Goal: Information Seeking & Learning: Learn about a topic

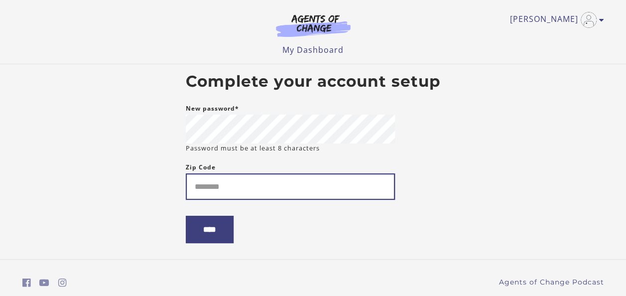
click at [200, 194] on input "Zip Code" at bounding box center [290, 186] width 209 height 26
type input "*****"
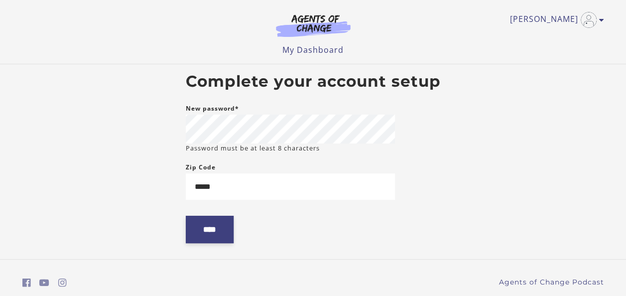
click at [201, 233] on input "****" at bounding box center [210, 229] width 48 height 27
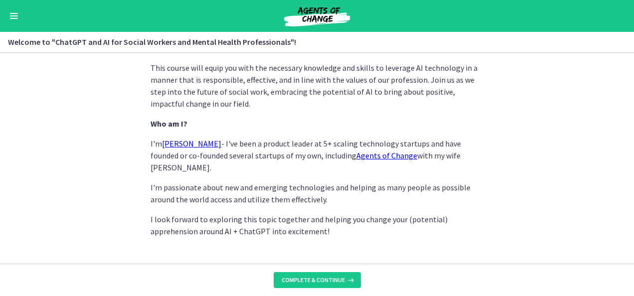
scroll to position [550, 0]
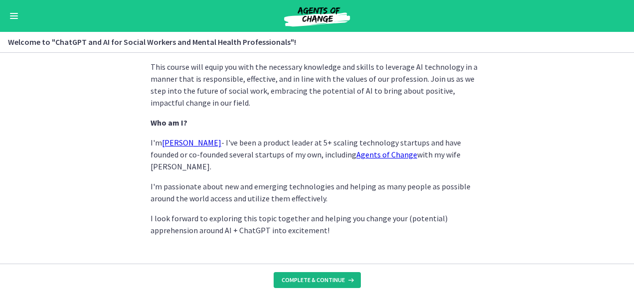
click at [346, 277] on icon at bounding box center [350, 280] width 10 height 8
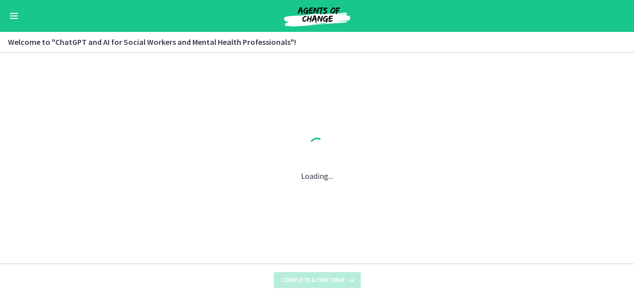
scroll to position [0, 0]
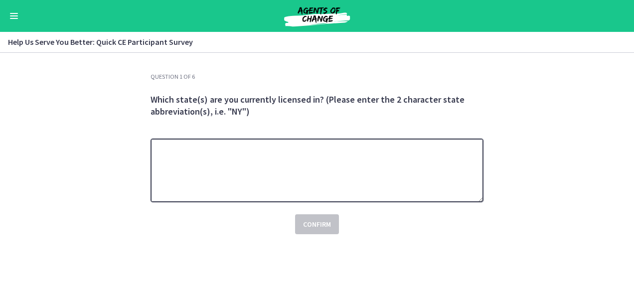
click at [236, 180] on textarea at bounding box center [316, 170] width 333 height 64
type textarea "**"
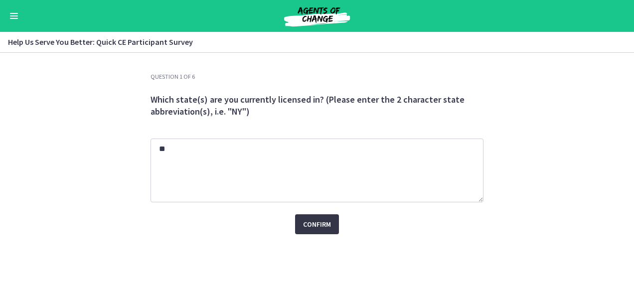
click at [317, 226] on span "Confirm" at bounding box center [317, 224] width 28 height 12
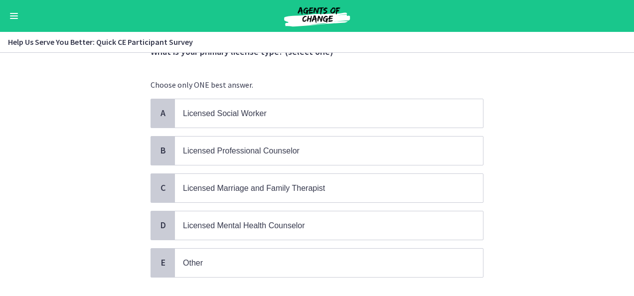
scroll to position [60, 0]
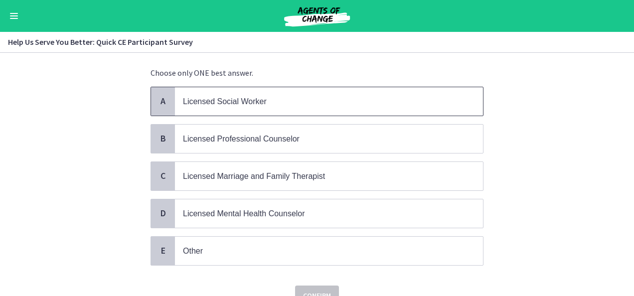
click at [175, 96] on span "Licensed Social Worker" at bounding box center [329, 101] width 308 height 28
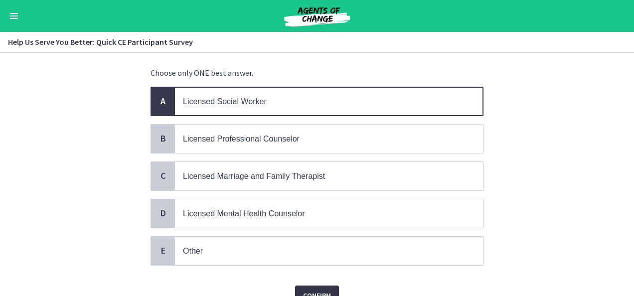
click at [318, 289] on span "Confirm" at bounding box center [317, 295] width 28 height 12
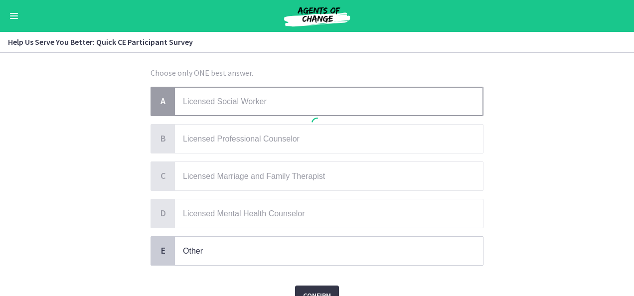
scroll to position [0, 0]
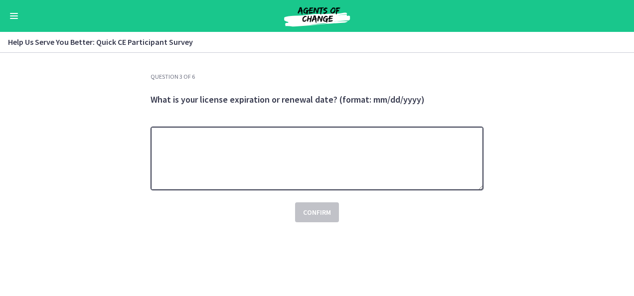
click at [215, 159] on textarea at bounding box center [316, 159] width 333 height 64
type textarea "**********"
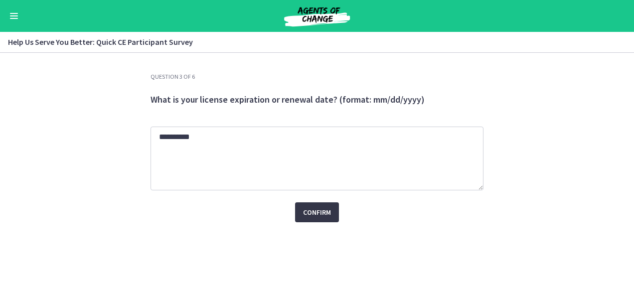
click at [313, 213] on span "Confirm" at bounding box center [317, 212] width 28 height 12
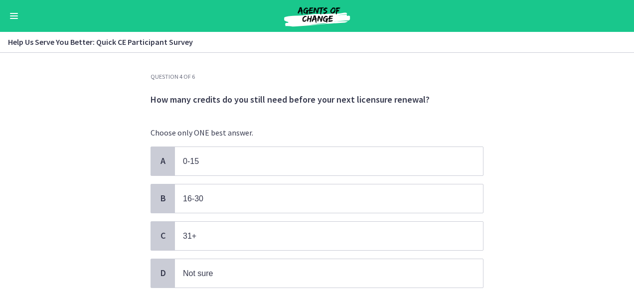
click at [313, 213] on div "A 0-15 B 16-30 C 31+ D Not sure" at bounding box center [316, 216] width 333 height 141
click at [320, 192] on p "16-30" at bounding box center [319, 198] width 272 height 12
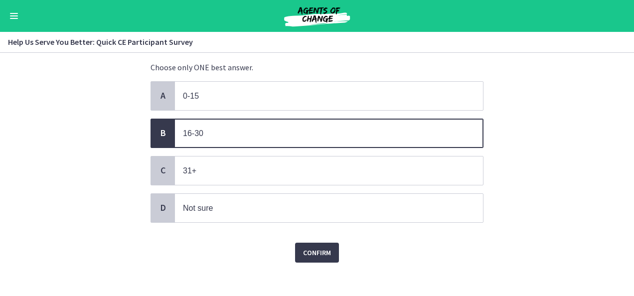
scroll to position [68, 0]
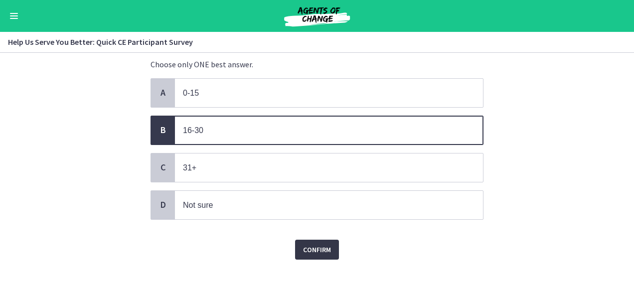
click at [314, 240] on button "Confirm" at bounding box center [317, 250] width 44 height 20
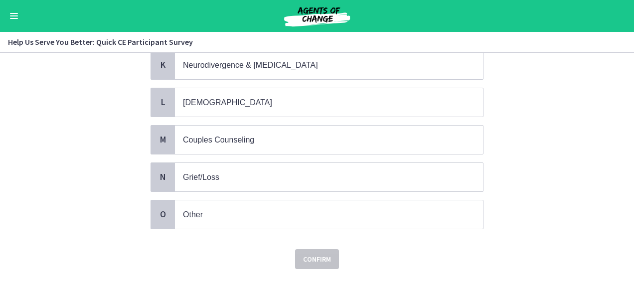
scroll to position [470, 0]
click at [157, 208] on span "O" at bounding box center [163, 214] width 12 height 12
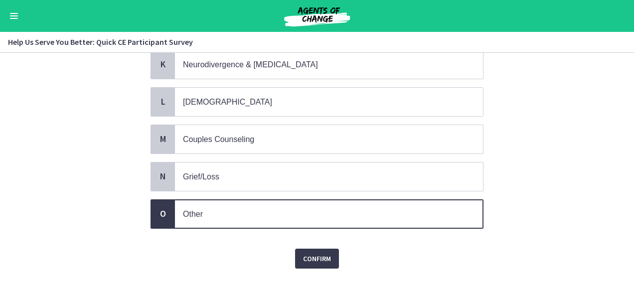
click at [211, 208] on p "Other" at bounding box center [319, 214] width 272 height 12
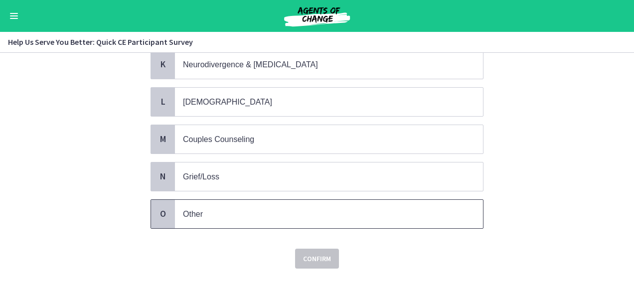
click at [159, 208] on span "O" at bounding box center [163, 214] width 12 height 12
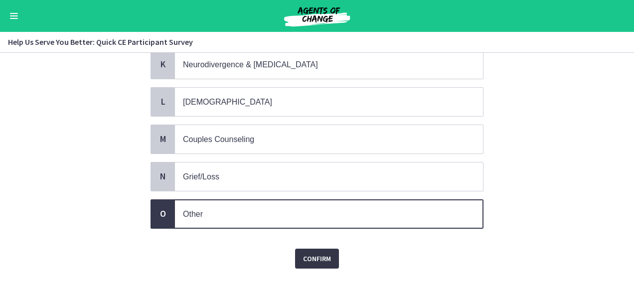
click at [309, 253] on span "Confirm" at bounding box center [317, 259] width 28 height 12
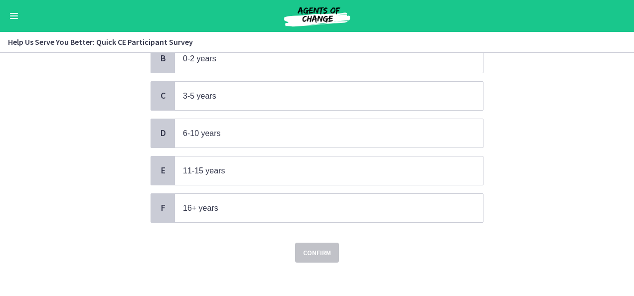
scroll to position [141, 0]
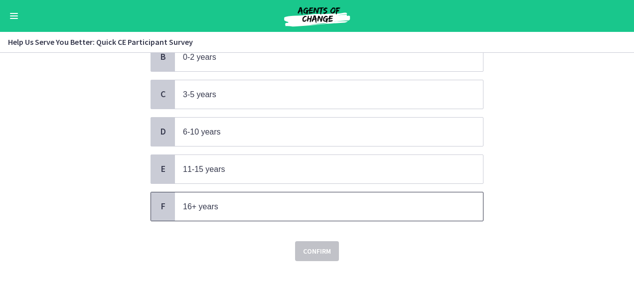
click at [238, 201] on p "16+ years" at bounding box center [319, 206] width 272 height 12
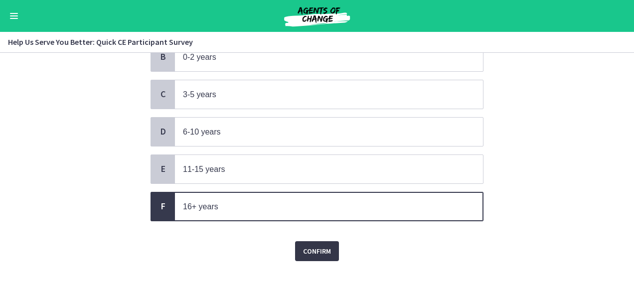
click at [306, 249] on span "Confirm" at bounding box center [317, 251] width 28 height 12
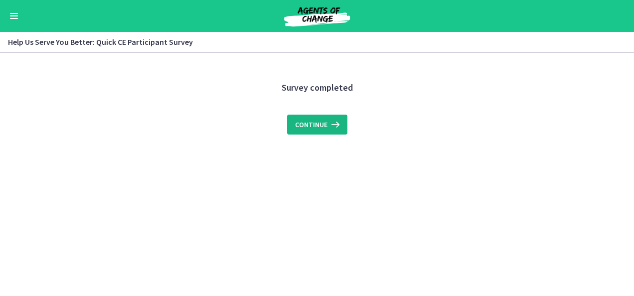
scroll to position [0, 0]
click at [313, 120] on span "Continue" at bounding box center [311, 125] width 32 height 12
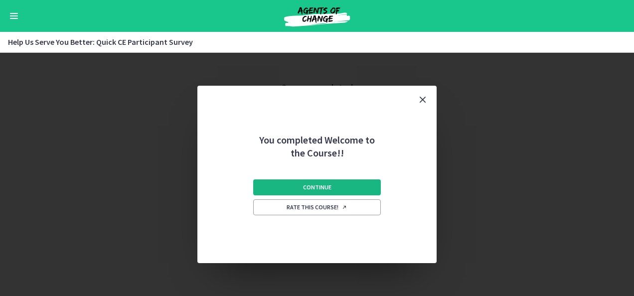
click at [313, 186] on span "Continue" at bounding box center [317, 187] width 28 height 8
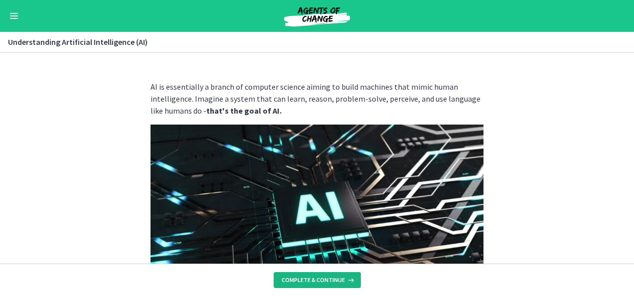
click at [298, 276] on span "Complete & continue" at bounding box center [312, 280] width 63 height 8
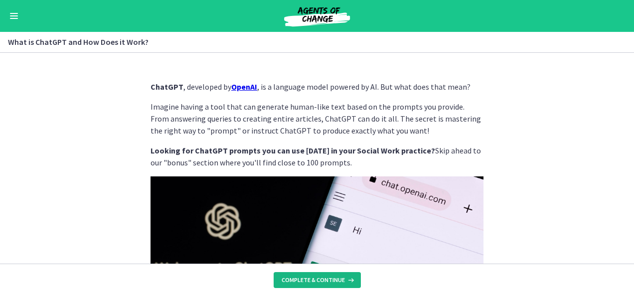
click at [298, 276] on span "Complete & continue" at bounding box center [312, 280] width 63 height 8
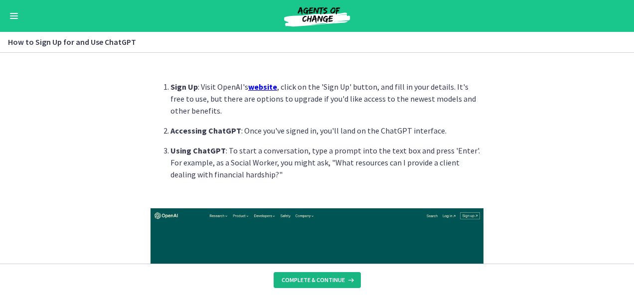
click at [298, 276] on span "Complete & continue" at bounding box center [312, 280] width 63 height 8
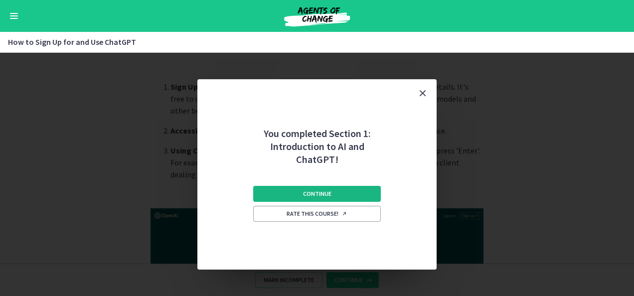
click at [362, 196] on button "Continue" at bounding box center [317, 194] width 128 height 16
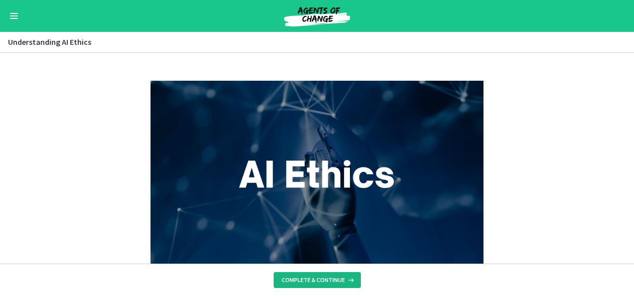
click at [328, 282] on span "Complete & continue" at bounding box center [312, 280] width 63 height 8
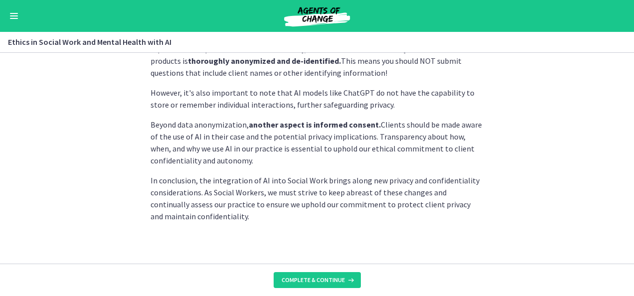
scroll to position [339, 0]
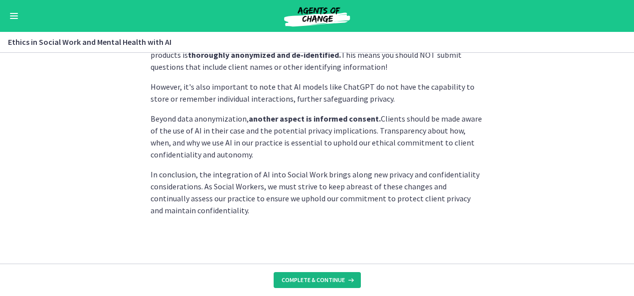
click at [340, 282] on span "Complete & continue" at bounding box center [312, 280] width 63 height 8
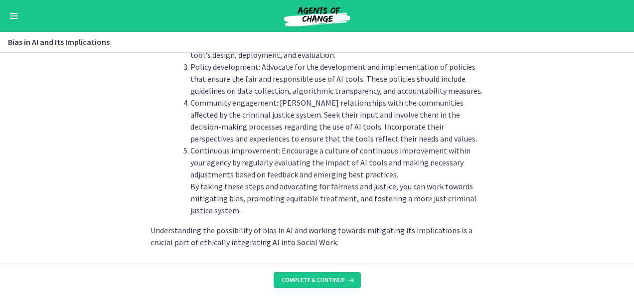
scroll to position [1203, 0]
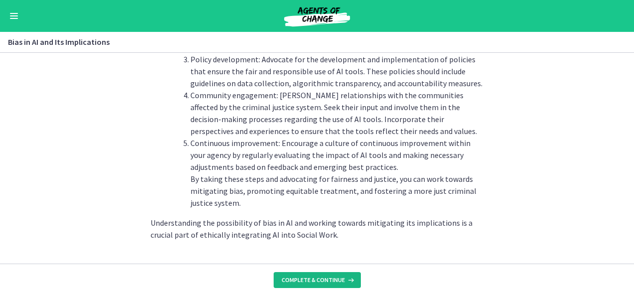
click at [297, 280] on span "Complete & continue" at bounding box center [312, 280] width 63 height 8
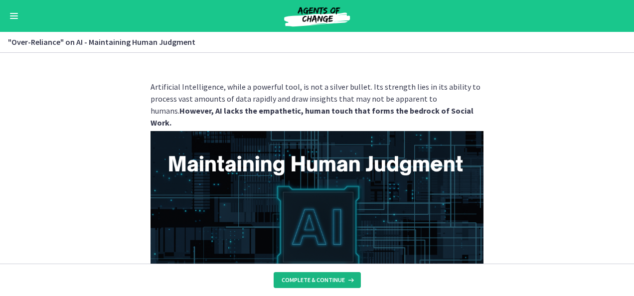
click at [297, 280] on span "Complete & continue" at bounding box center [312, 280] width 63 height 8
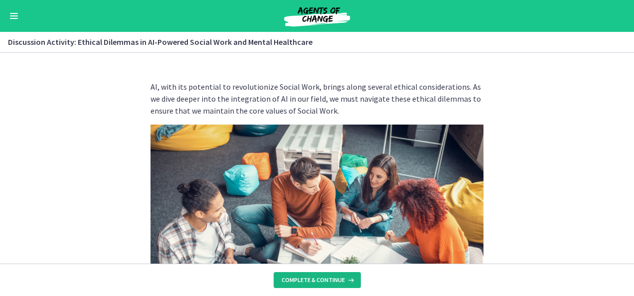
click at [318, 280] on span "Complete & continue" at bounding box center [312, 280] width 63 height 8
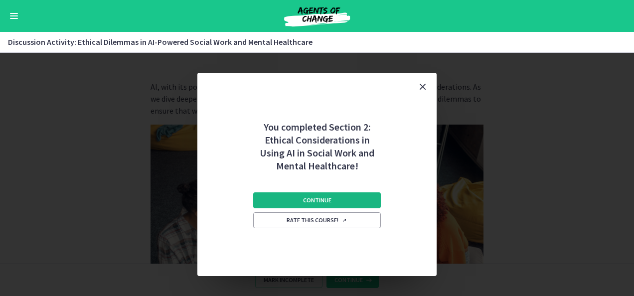
click at [353, 200] on button "Continue" at bounding box center [317, 200] width 128 height 16
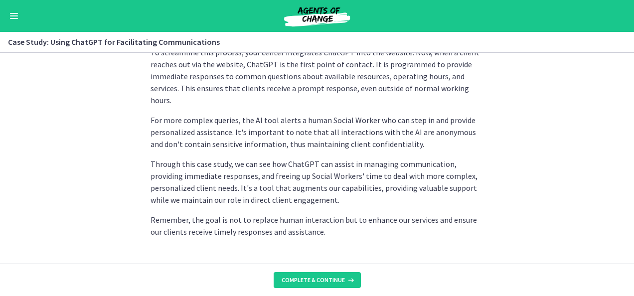
scroll to position [341, 0]
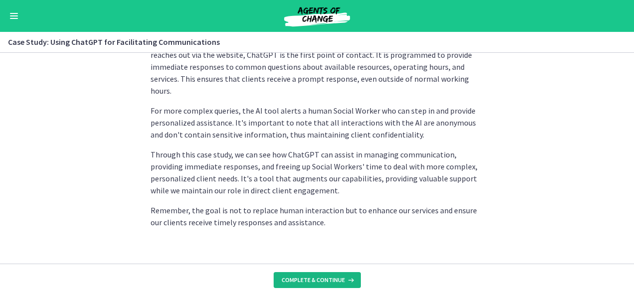
click at [349, 276] on icon at bounding box center [350, 280] width 10 height 8
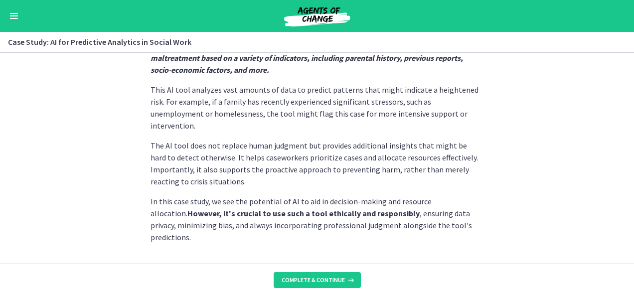
scroll to position [315, 0]
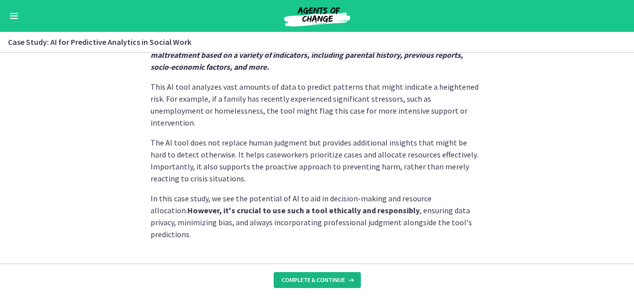
click at [325, 281] on span "Complete & continue" at bounding box center [312, 280] width 63 height 8
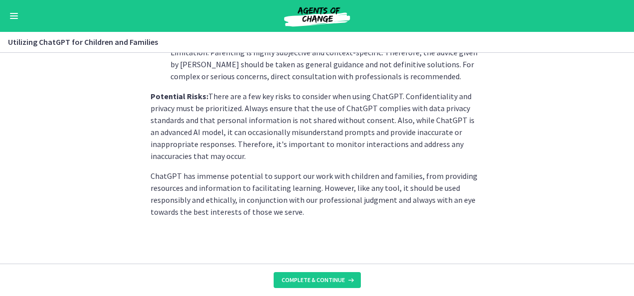
scroll to position [526, 0]
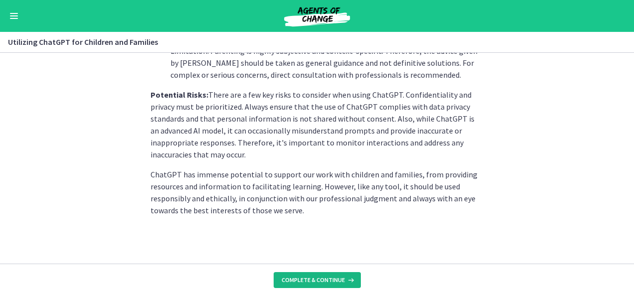
click at [342, 282] on span "Complete & continue" at bounding box center [312, 280] width 63 height 8
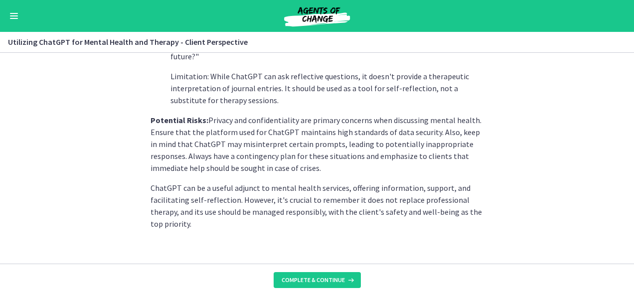
scroll to position [506, 0]
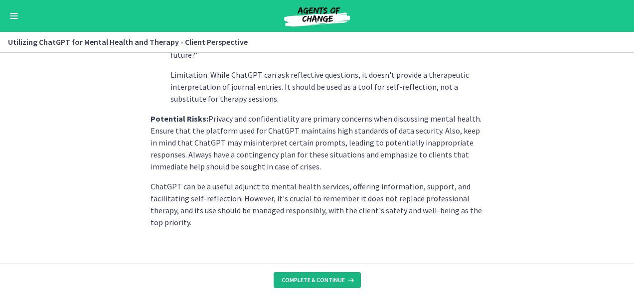
click at [321, 278] on span "Complete & continue" at bounding box center [312, 280] width 63 height 8
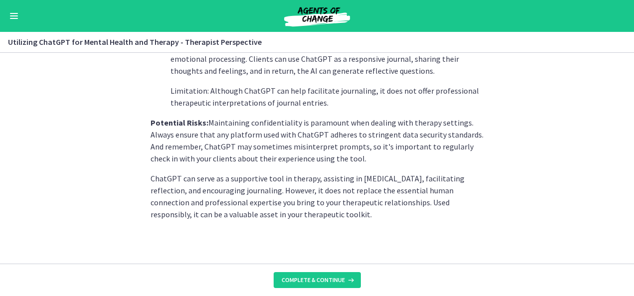
scroll to position [482, 0]
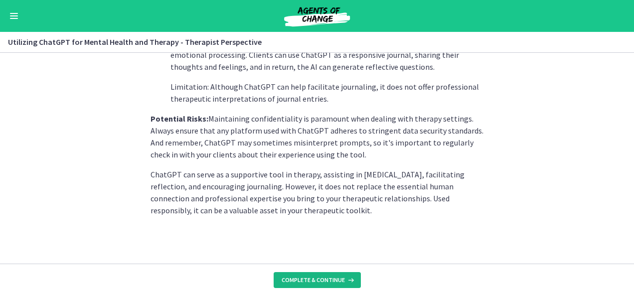
click at [328, 279] on span "Complete & continue" at bounding box center [312, 280] width 63 height 8
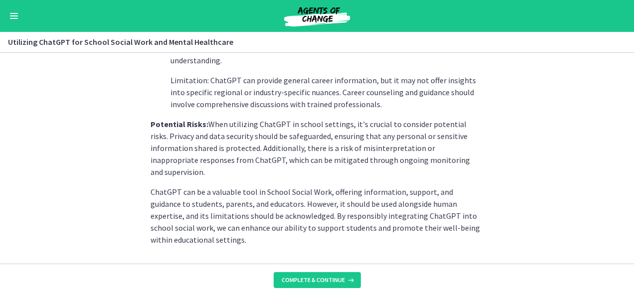
scroll to position [530, 0]
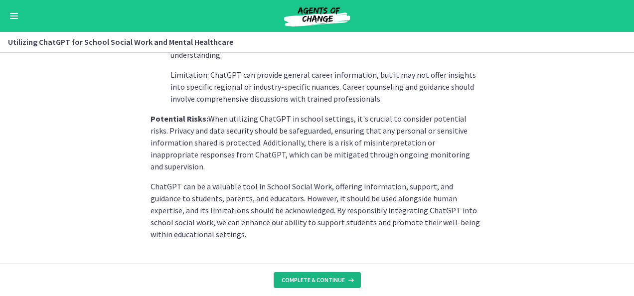
click at [311, 279] on span "Complete & continue" at bounding box center [312, 280] width 63 height 8
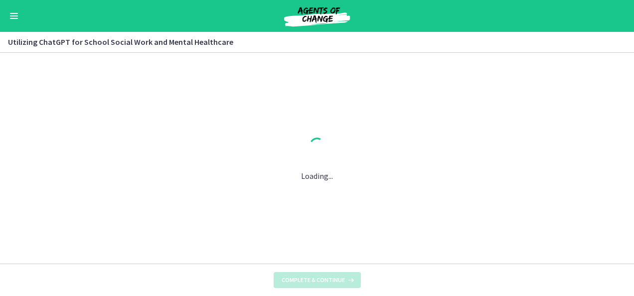
scroll to position [0, 0]
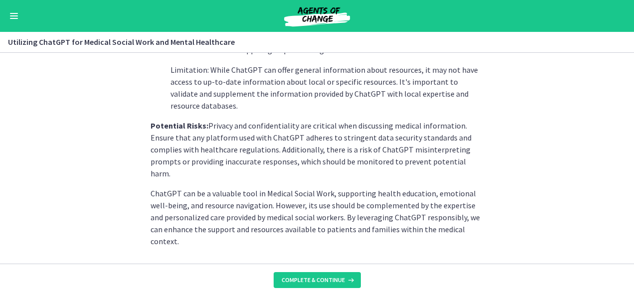
scroll to position [494, 0]
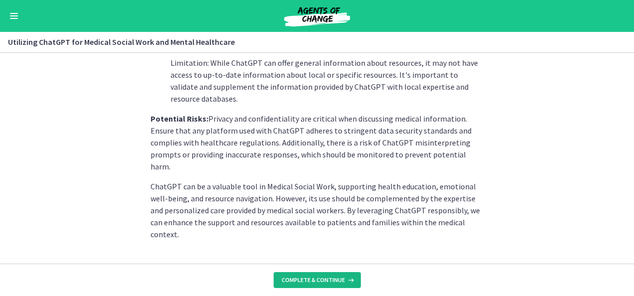
click at [330, 276] on span "Complete & continue" at bounding box center [312, 280] width 63 height 8
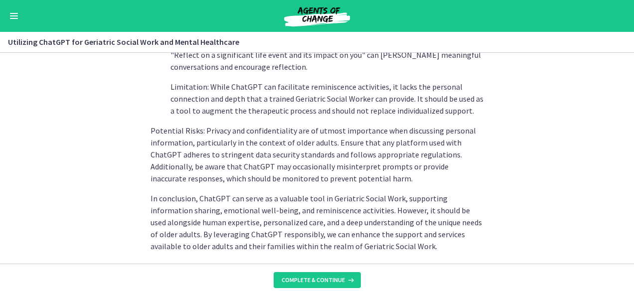
scroll to position [542, 0]
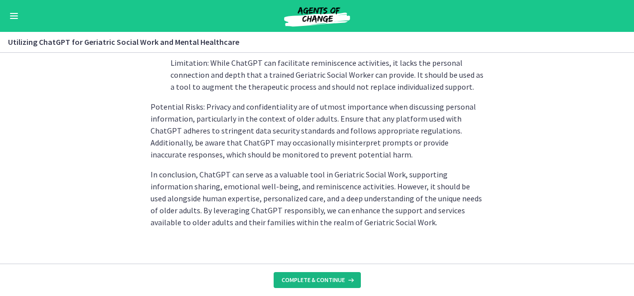
click at [343, 283] on span "Complete & continue" at bounding box center [312, 280] width 63 height 8
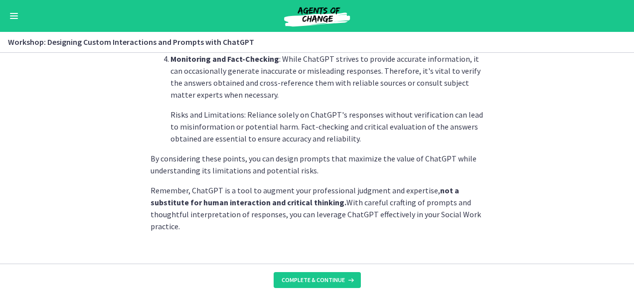
scroll to position [626, 0]
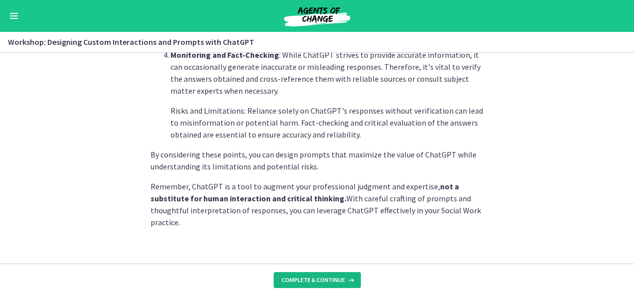
click at [321, 280] on span "Complete & continue" at bounding box center [312, 280] width 63 height 8
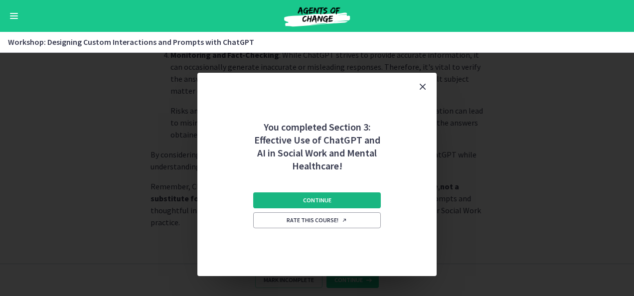
click at [367, 197] on button "Continue" at bounding box center [317, 200] width 128 height 16
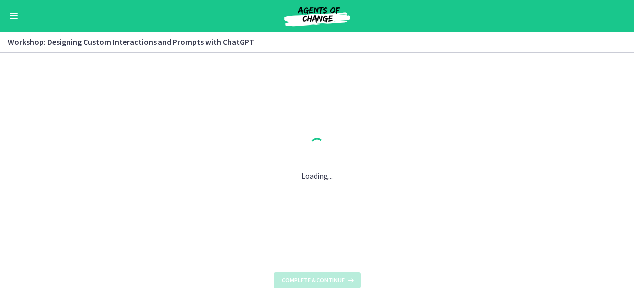
scroll to position [0, 0]
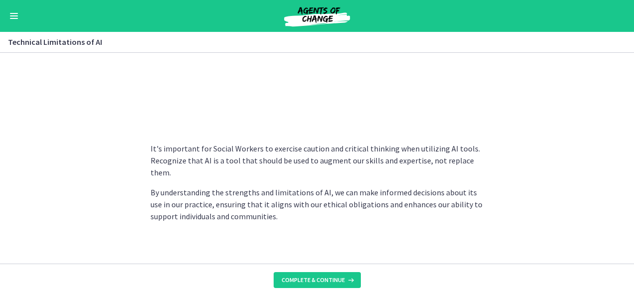
scroll to position [796, 0]
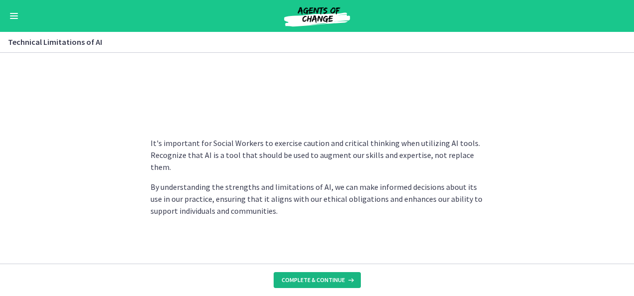
click at [319, 281] on span "Complete & continue" at bounding box center [312, 280] width 63 height 8
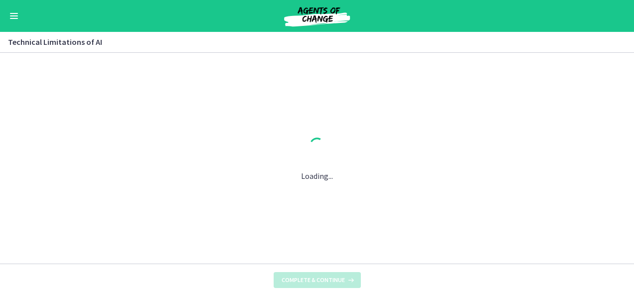
scroll to position [0, 0]
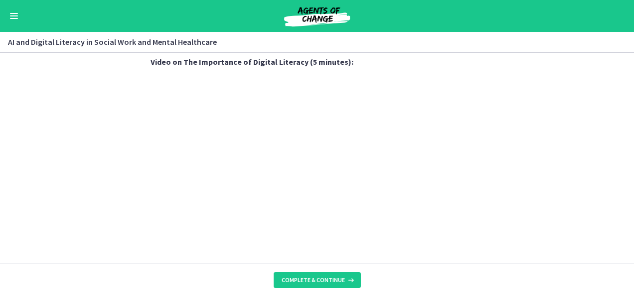
scroll to position [932, 0]
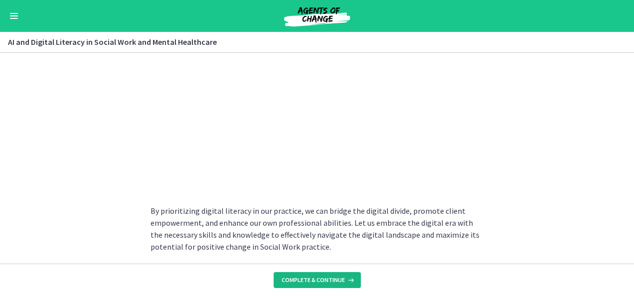
click at [313, 282] on span "Complete & continue" at bounding box center [312, 280] width 63 height 8
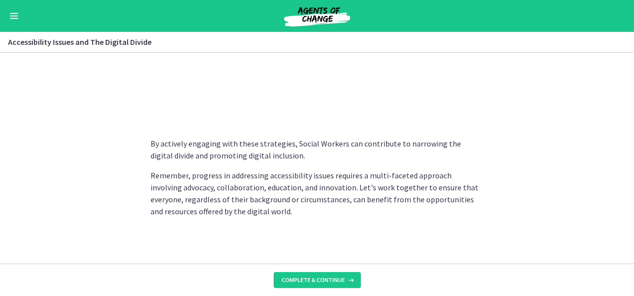
scroll to position [936, 0]
click at [321, 280] on span "Complete & continue" at bounding box center [312, 280] width 63 height 8
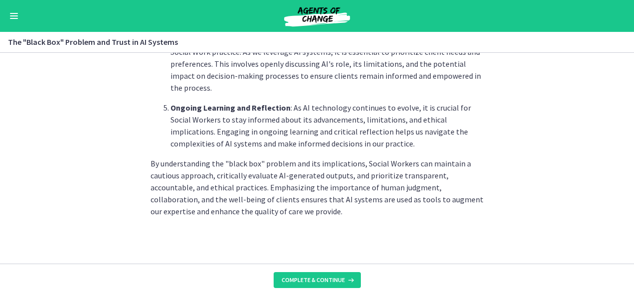
scroll to position [578, 0]
click at [322, 284] on button "Complete & continue" at bounding box center [316, 280] width 87 height 16
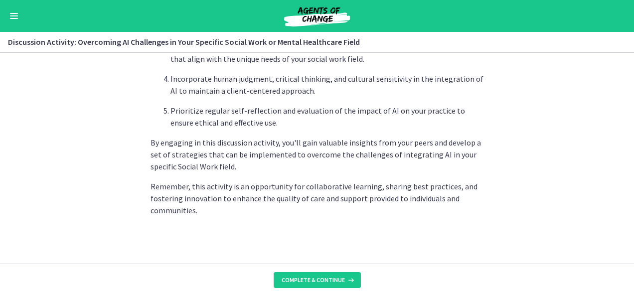
scroll to position [697, 0]
click at [337, 277] on span "Complete & continue" at bounding box center [312, 280] width 63 height 8
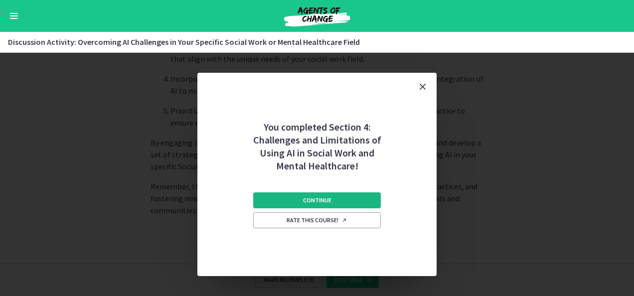
click at [366, 204] on button "Continue" at bounding box center [317, 200] width 128 height 16
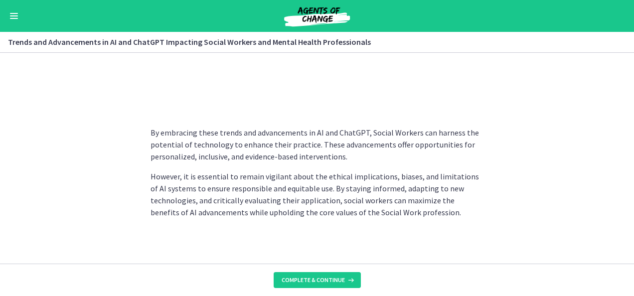
scroll to position [892, 0]
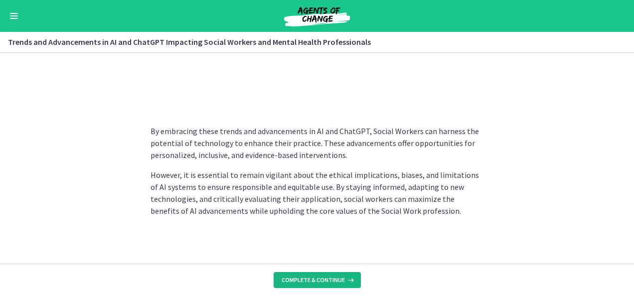
click at [332, 282] on span "Complete & continue" at bounding box center [312, 280] width 63 height 8
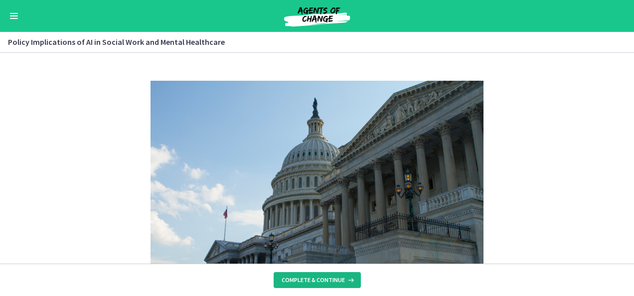
click at [332, 282] on span "Complete & continue" at bounding box center [312, 280] width 63 height 8
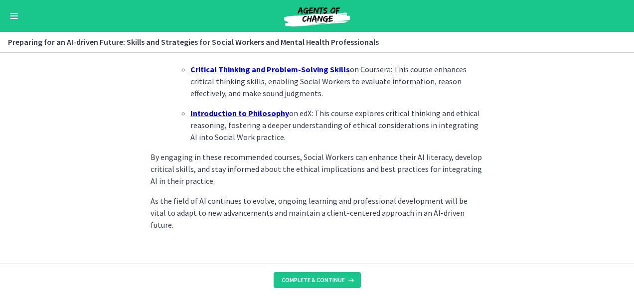
scroll to position [793, 0]
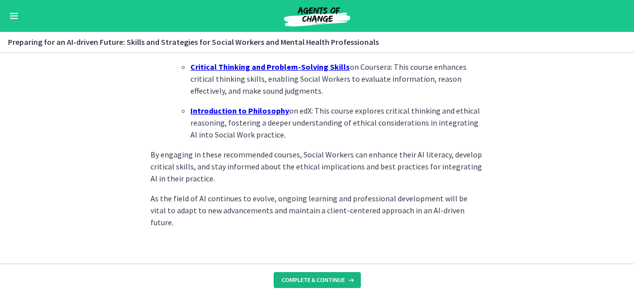
click at [342, 284] on button "Complete & continue" at bounding box center [316, 280] width 87 height 16
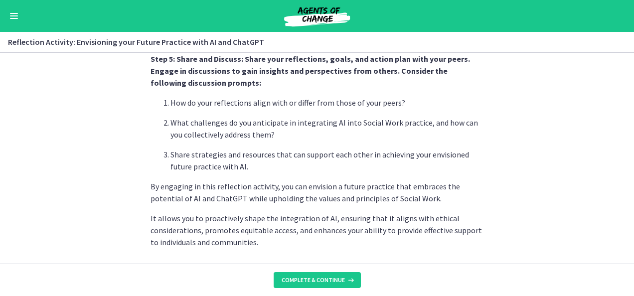
scroll to position [928, 0]
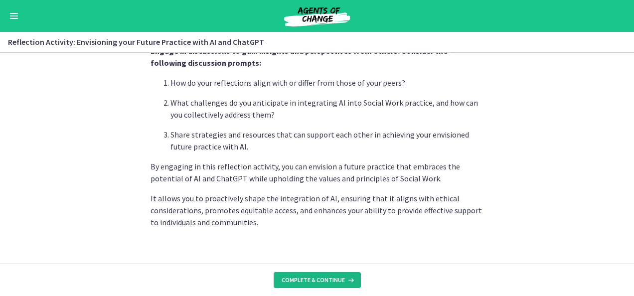
click at [333, 280] on span "Complete & continue" at bounding box center [312, 280] width 63 height 8
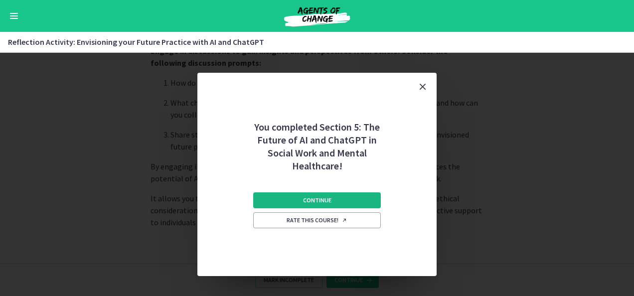
click at [331, 199] on button "Continue" at bounding box center [317, 200] width 128 height 16
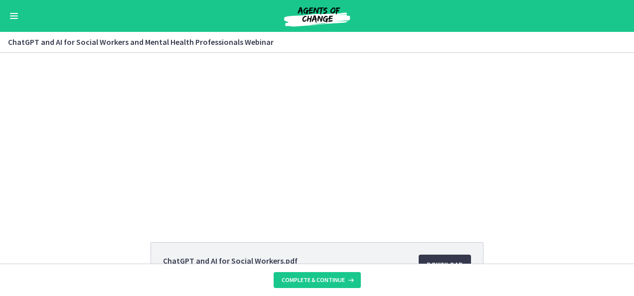
click at [397, 223] on div "ChatGPT and AI for Social Workers.pdf 18.6 MB Download Opens in a new window Bi…" at bounding box center [317, 158] width 634 height 211
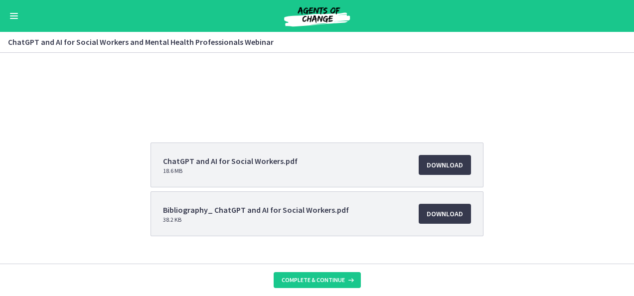
scroll to position [120, 0]
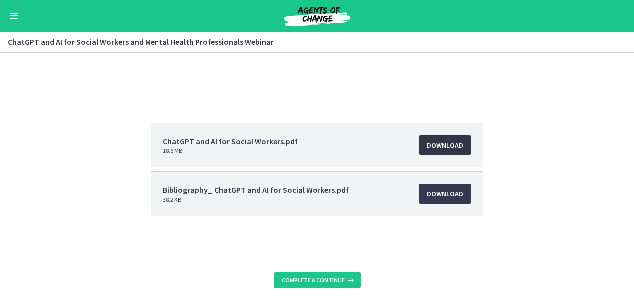
click at [442, 151] on link "Download Opens in a new window" at bounding box center [444, 145] width 52 height 20
click at [299, 283] on span "Complete & continue" at bounding box center [312, 280] width 63 height 8
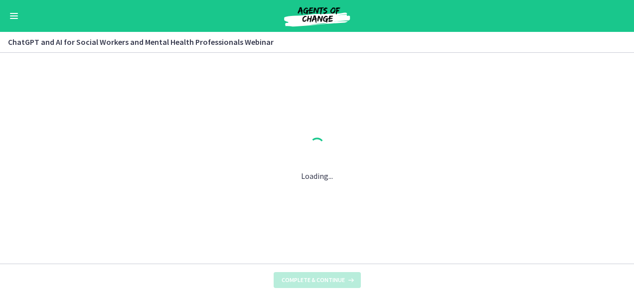
scroll to position [0, 0]
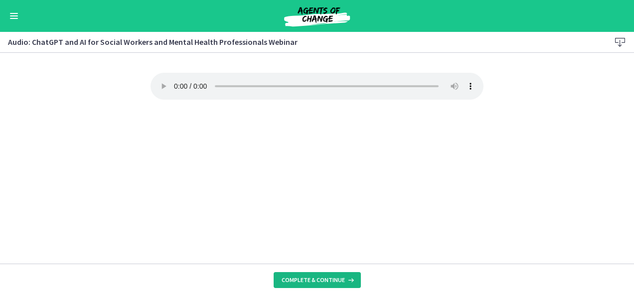
click at [314, 275] on button "Complete & continue" at bounding box center [316, 280] width 87 height 16
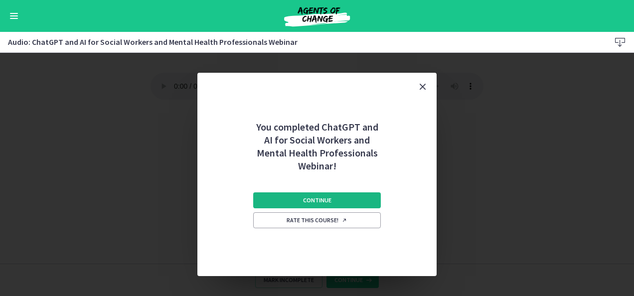
click at [365, 194] on button "Continue" at bounding box center [317, 200] width 128 height 16
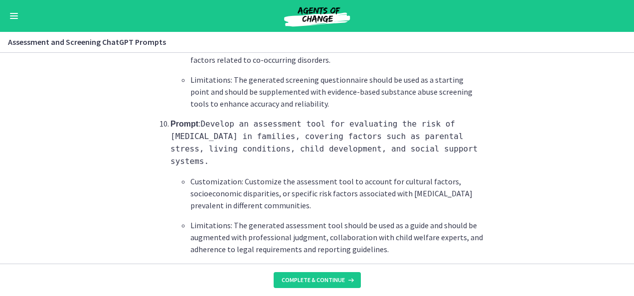
scroll to position [1575, 0]
click at [317, 280] on span "Complete & continue" at bounding box center [312, 280] width 63 height 8
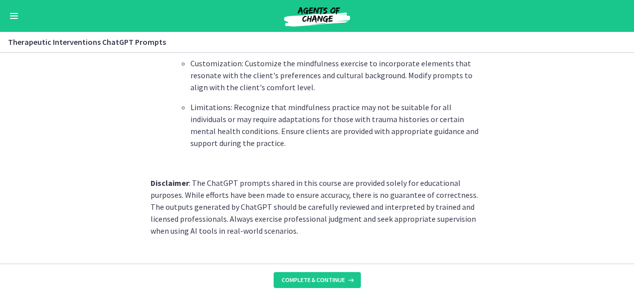
scroll to position [1502, 0]
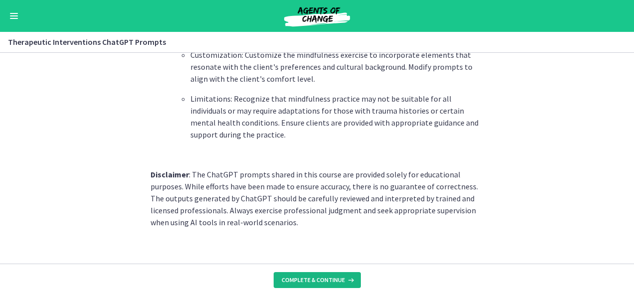
click at [339, 276] on span "Complete & continue" at bounding box center [312, 280] width 63 height 8
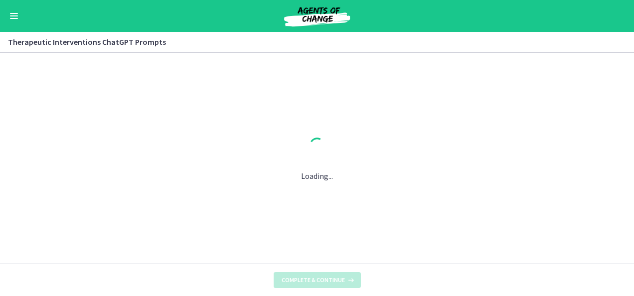
scroll to position [0, 0]
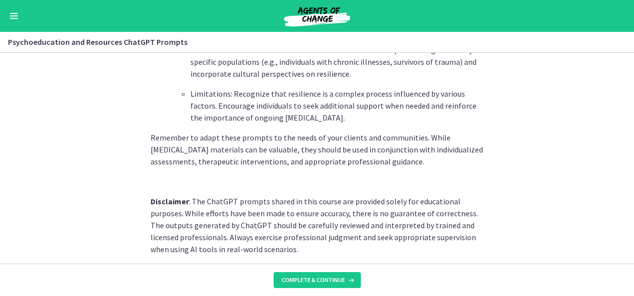
scroll to position [1462, 0]
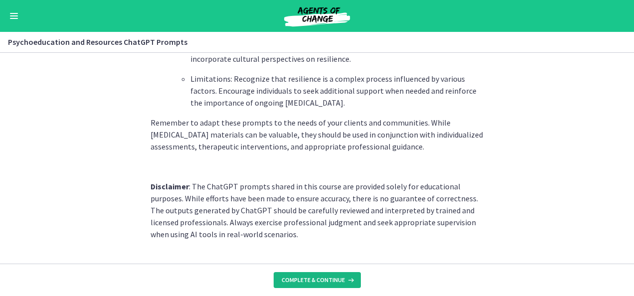
click at [338, 278] on span "Complete & continue" at bounding box center [312, 280] width 63 height 8
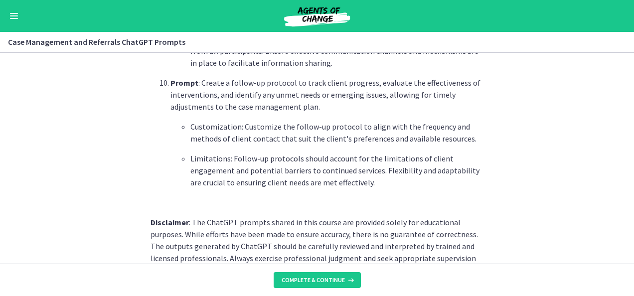
scroll to position [1430, 0]
click at [329, 280] on span "Complete & continue" at bounding box center [312, 280] width 63 height 8
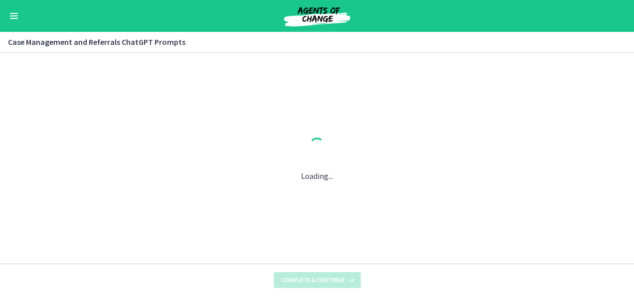
scroll to position [0, 0]
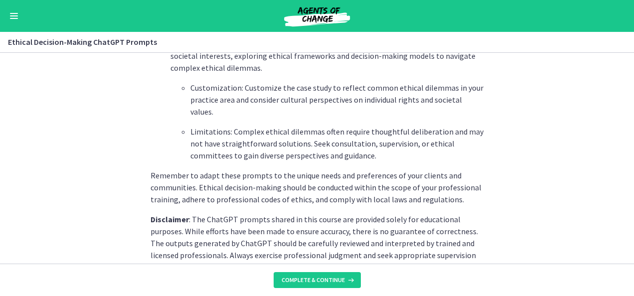
scroll to position [1466, 0]
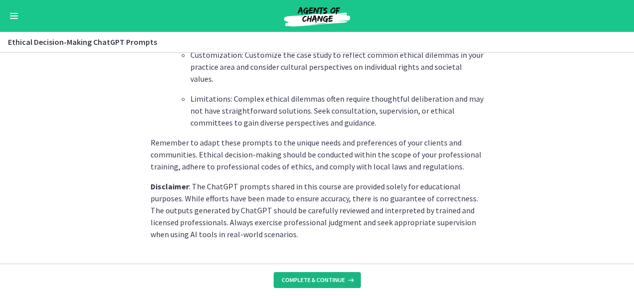
click at [323, 278] on span "Complete & continue" at bounding box center [312, 280] width 63 height 8
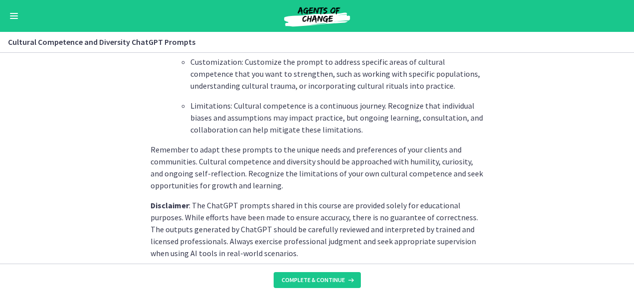
scroll to position [1526, 0]
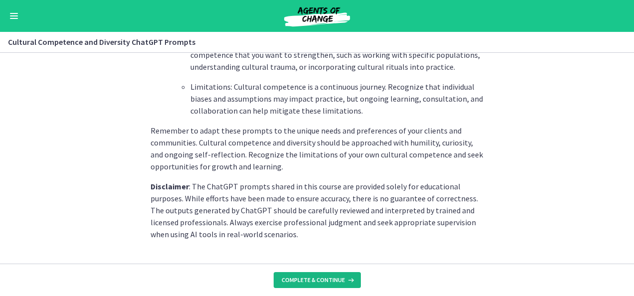
click at [318, 277] on span "Complete & continue" at bounding box center [312, 280] width 63 height 8
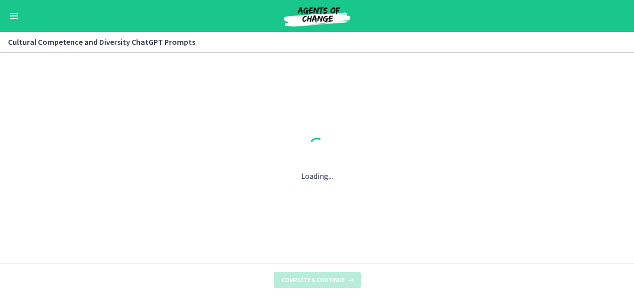
scroll to position [0, 0]
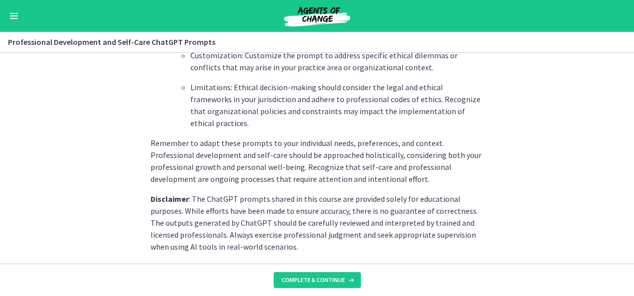
scroll to position [1550, 0]
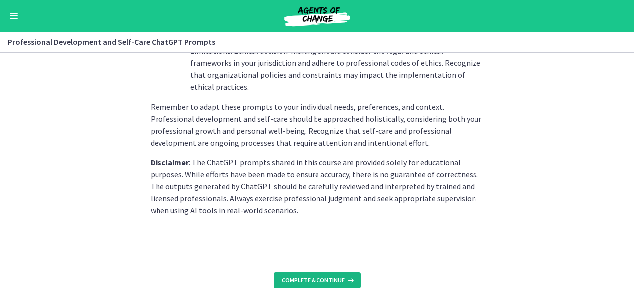
click at [330, 282] on span "Complete & continue" at bounding box center [312, 280] width 63 height 8
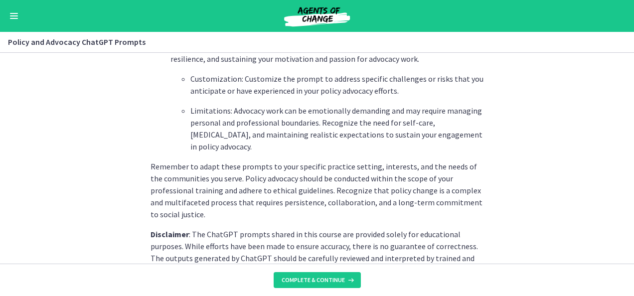
scroll to position [1550, 0]
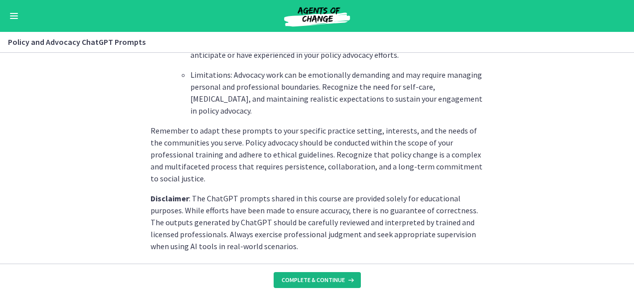
click at [304, 280] on span "Complete & continue" at bounding box center [312, 280] width 63 height 8
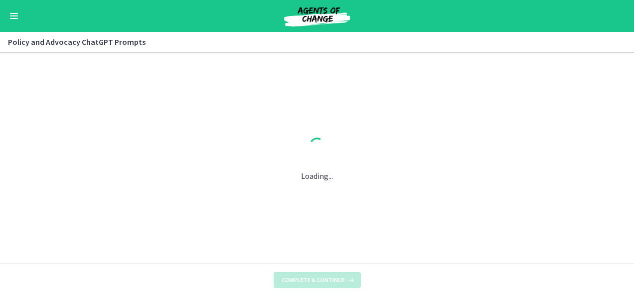
scroll to position [0, 0]
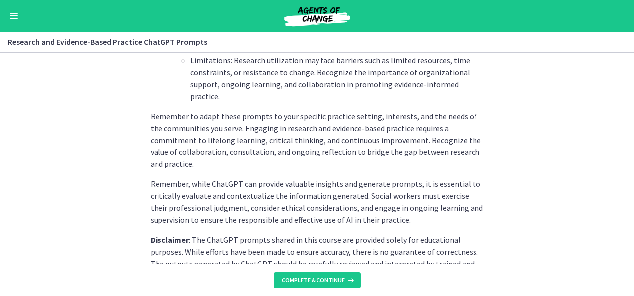
scroll to position [1618, 0]
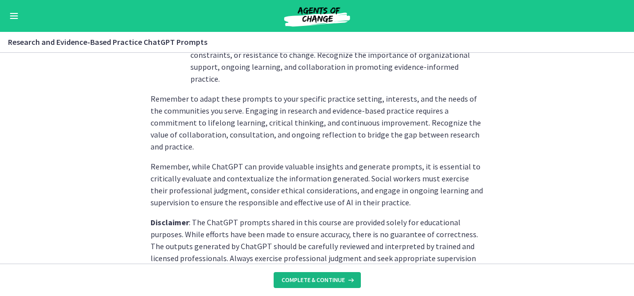
click at [333, 280] on span "Complete & continue" at bounding box center [312, 280] width 63 height 8
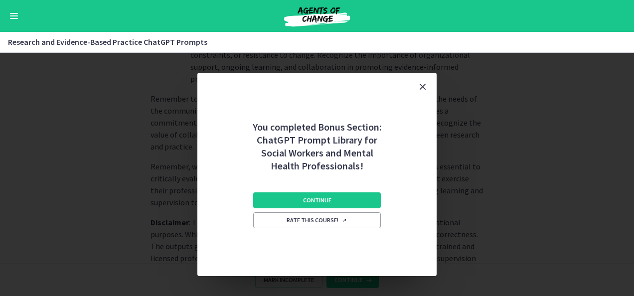
click at [333, 280] on div "You completed Bonus Section: ChatGPT Prompt Library for Social Workers and Ment…" at bounding box center [317, 174] width 634 height 243
click at [359, 203] on button "Continue" at bounding box center [317, 200] width 128 height 16
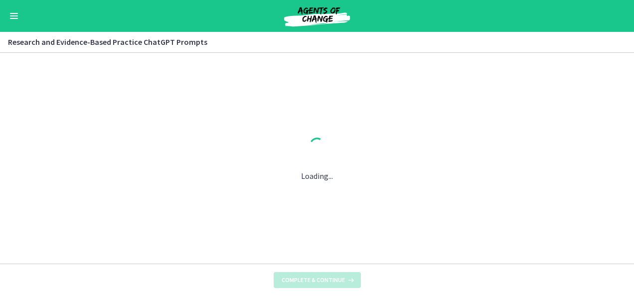
scroll to position [0, 0]
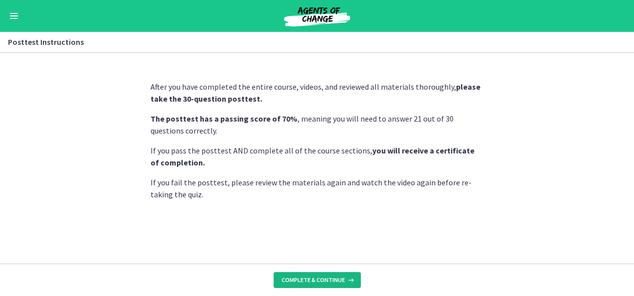
click at [307, 282] on span "Complete & continue" at bounding box center [312, 280] width 63 height 8
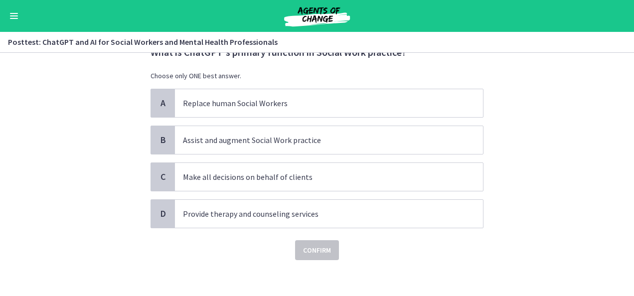
scroll to position [41, 0]
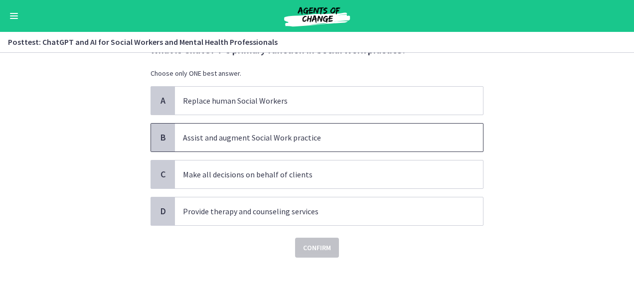
click at [157, 135] on span "B" at bounding box center [163, 137] width 12 height 12
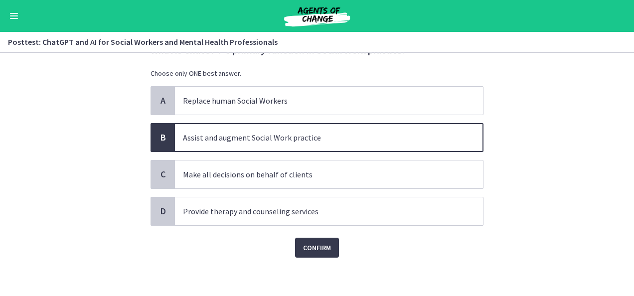
click at [319, 255] on div "Question 1 of 30 What is [PERSON_NAME]'s primary function in Social Work practi…" at bounding box center [316, 142] width 349 height 223
click at [326, 248] on span "Confirm" at bounding box center [317, 248] width 28 height 12
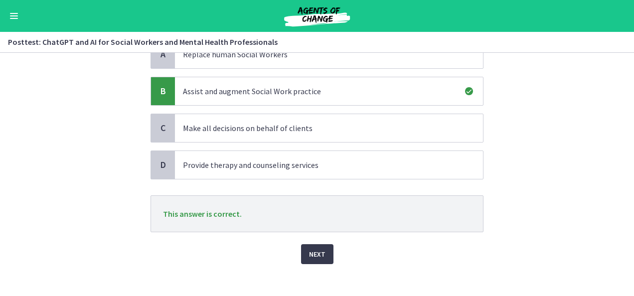
scroll to position [94, 0]
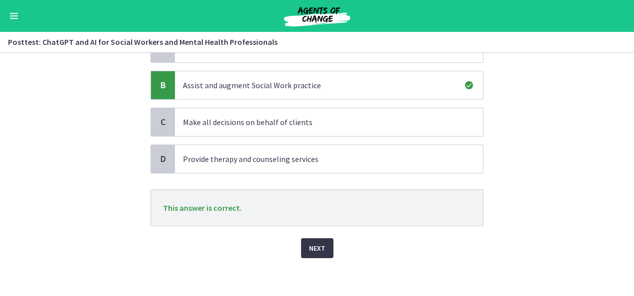
click at [312, 244] on span "Next" at bounding box center [317, 248] width 16 height 12
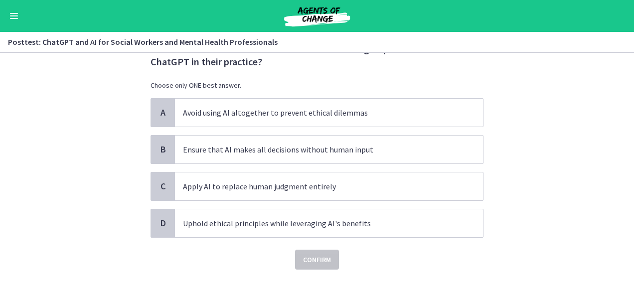
scroll to position [54, 0]
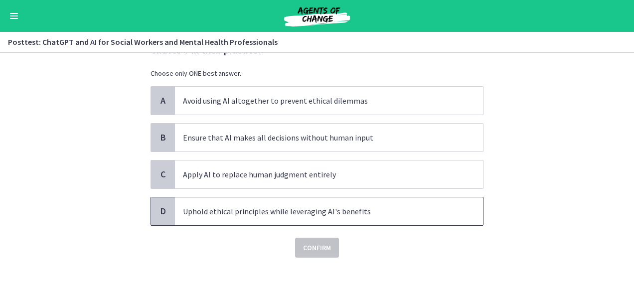
click at [160, 209] on span "D" at bounding box center [163, 211] width 12 height 12
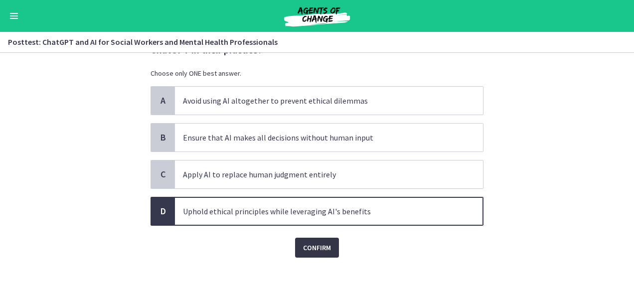
click at [318, 246] on span "Confirm" at bounding box center [317, 248] width 28 height 12
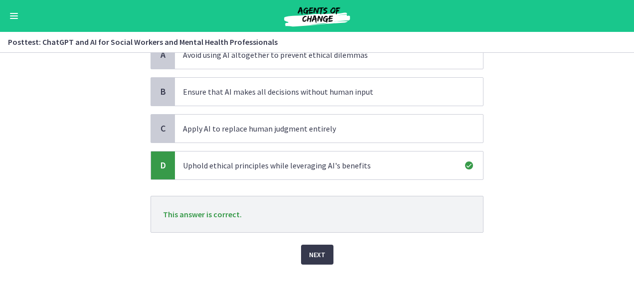
scroll to position [107, 0]
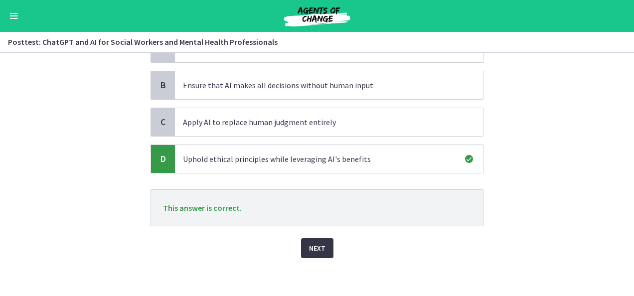
click at [317, 243] on span "Next" at bounding box center [317, 248] width 16 height 12
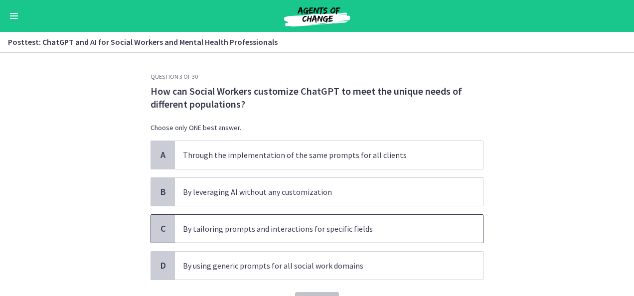
click at [166, 220] on div "C" at bounding box center [163, 229] width 24 height 28
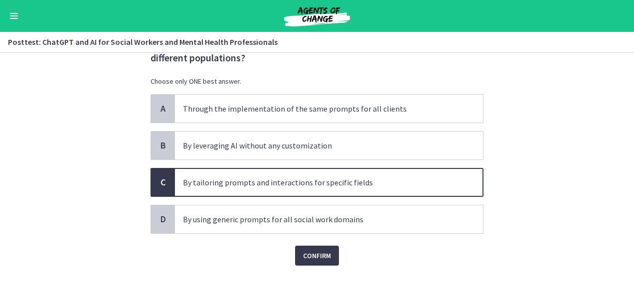
scroll to position [54, 0]
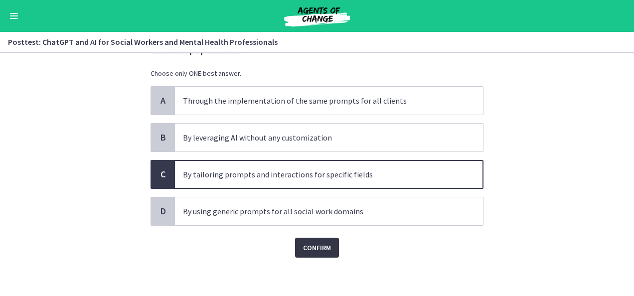
click at [314, 247] on span "Confirm" at bounding box center [317, 248] width 28 height 12
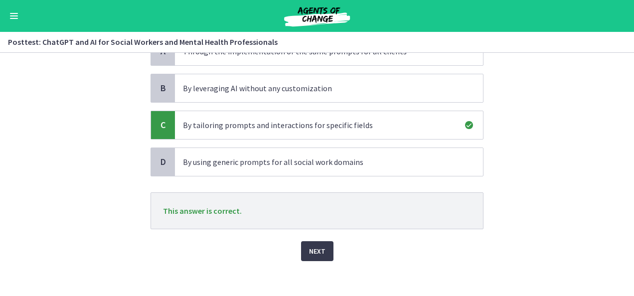
scroll to position [107, 0]
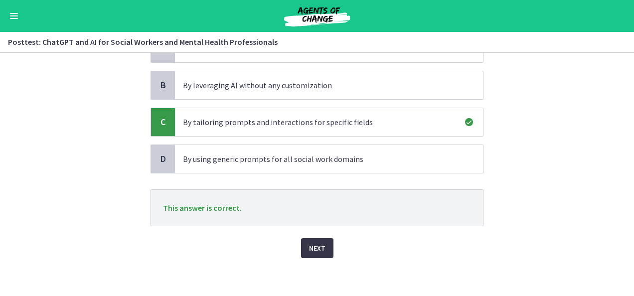
click at [322, 250] on button "Next" at bounding box center [317, 248] width 32 height 20
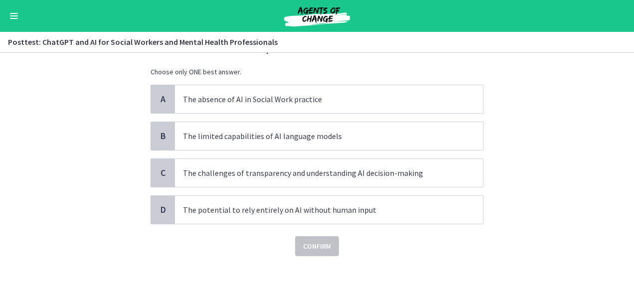
scroll to position [0, 0]
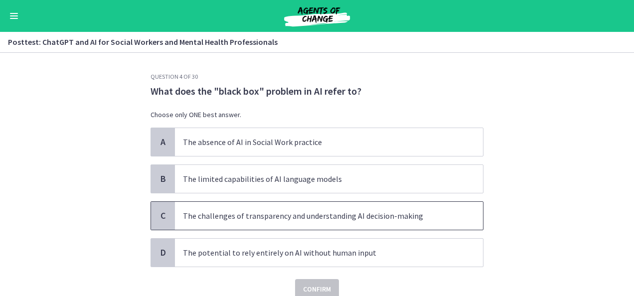
click at [157, 215] on span "C" at bounding box center [163, 216] width 12 height 12
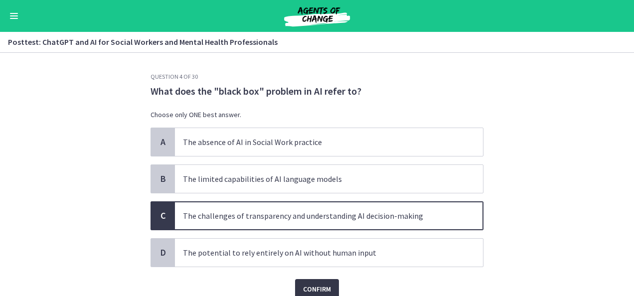
click at [322, 289] on span "Confirm" at bounding box center [317, 289] width 28 height 12
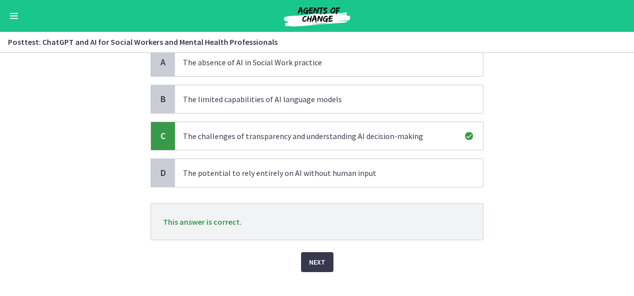
scroll to position [94, 0]
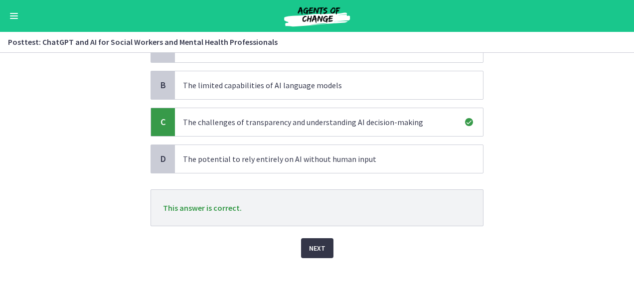
click at [321, 246] on button "Next" at bounding box center [317, 248] width 32 height 20
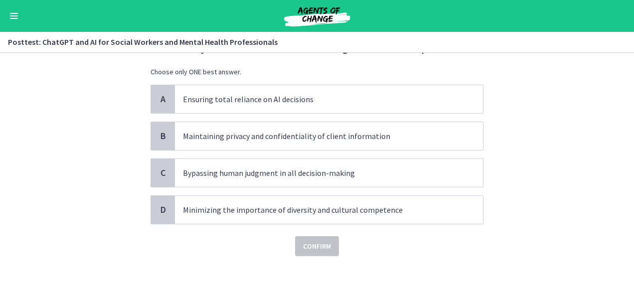
scroll to position [0, 0]
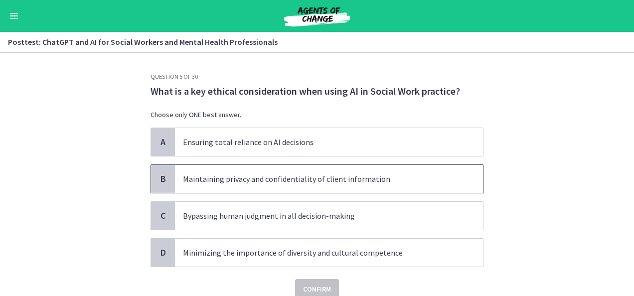
click at [289, 182] on p "Maintaining privacy and confidentiality of client information" at bounding box center [319, 179] width 272 height 12
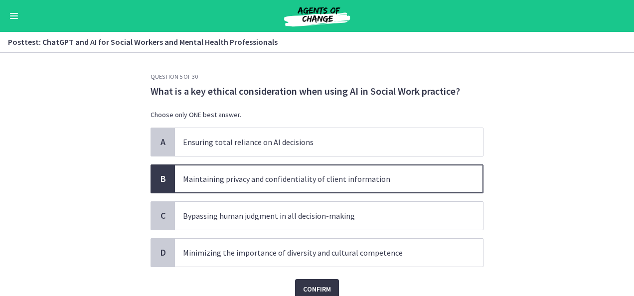
click at [306, 286] on span "Confirm" at bounding box center [317, 289] width 28 height 12
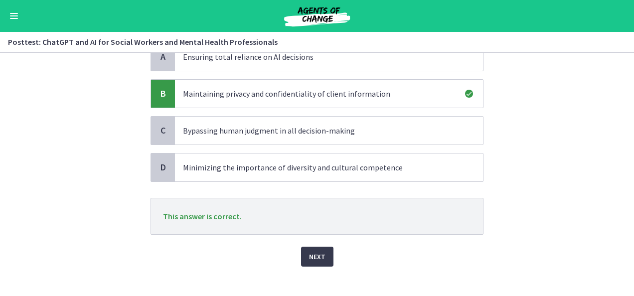
scroll to position [94, 0]
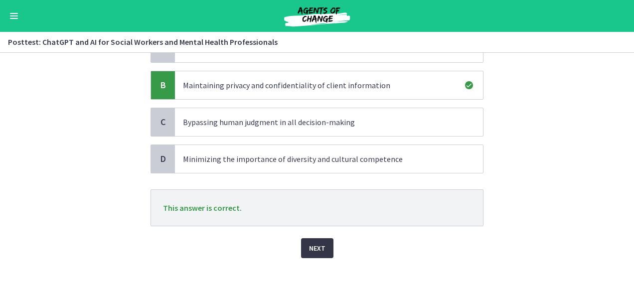
click at [309, 245] on span "Next" at bounding box center [317, 248] width 16 height 12
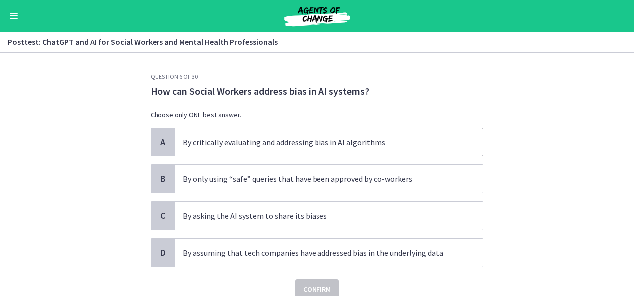
click at [389, 142] on p "By critically evaluating and addressing bias in AI algorithms" at bounding box center [319, 142] width 272 height 12
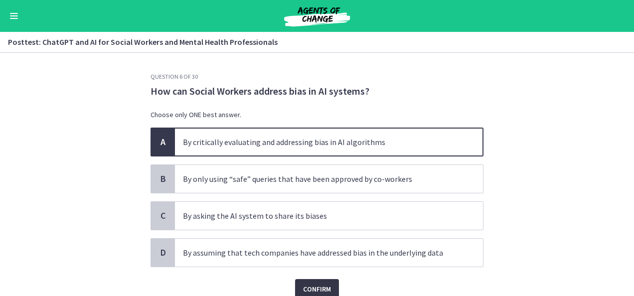
click at [303, 290] on span "Confirm" at bounding box center [317, 289] width 28 height 12
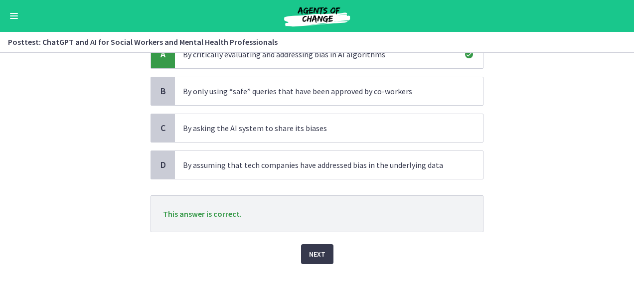
scroll to position [94, 0]
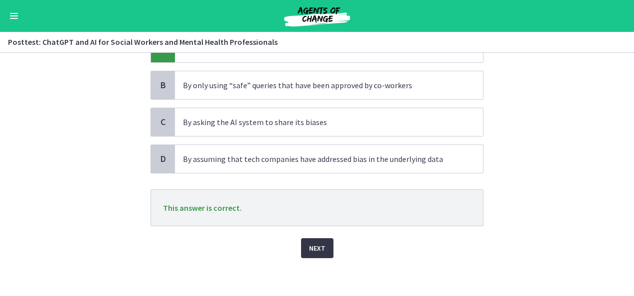
click at [311, 246] on span "Next" at bounding box center [317, 248] width 16 height 12
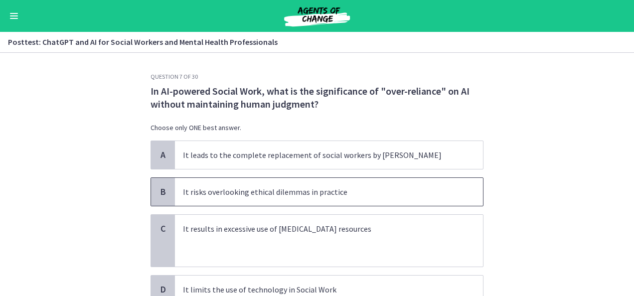
click at [325, 186] on p "It risks overlooking ethical dilemmas in practice" at bounding box center [319, 192] width 272 height 12
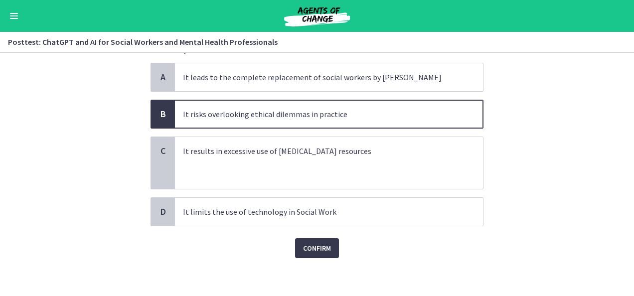
scroll to position [78, 0]
click at [312, 246] on span "Confirm" at bounding box center [317, 248] width 28 height 12
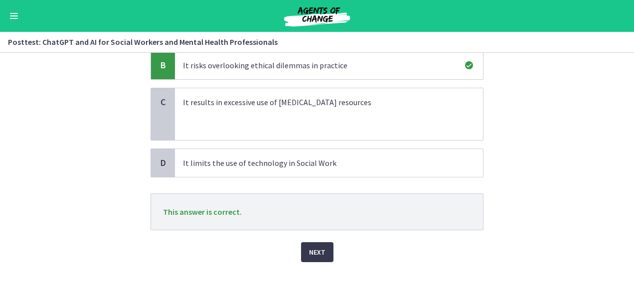
scroll to position [130, 0]
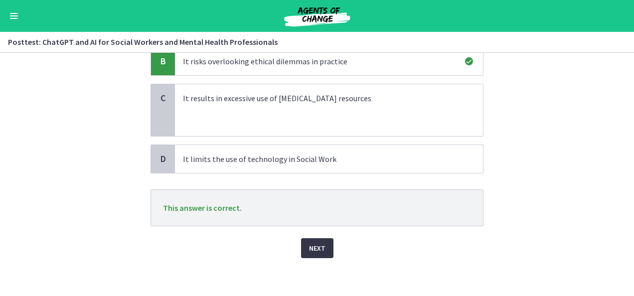
click at [313, 244] on span "Next" at bounding box center [317, 248] width 16 height 12
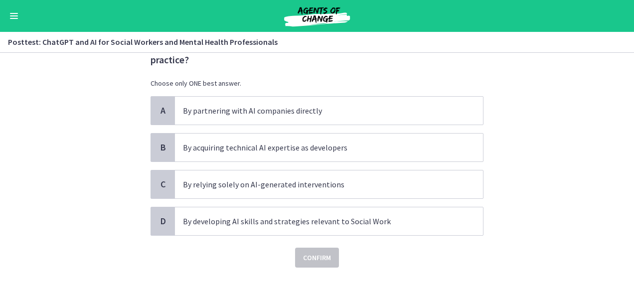
scroll to position [54, 0]
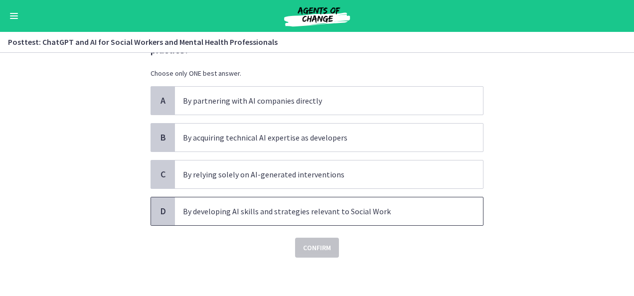
click at [160, 216] on div "D" at bounding box center [163, 211] width 24 height 28
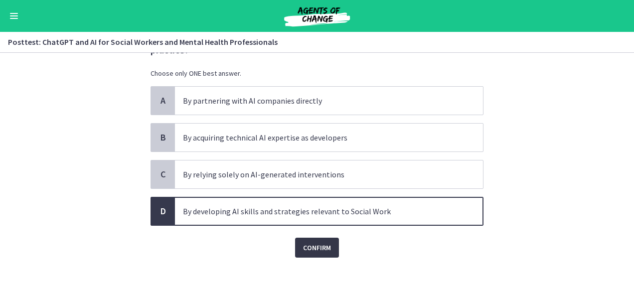
click at [317, 249] on span "Confirm" at bounding box center [317, 248] width 28 height 12
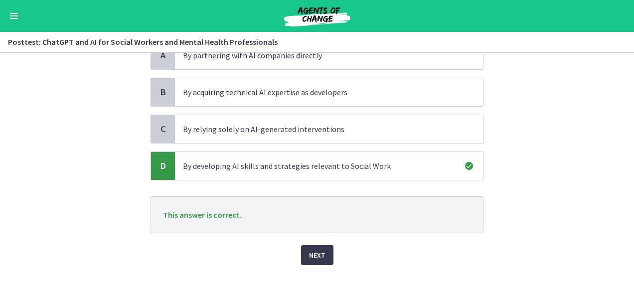
scroll to position [107, 0]
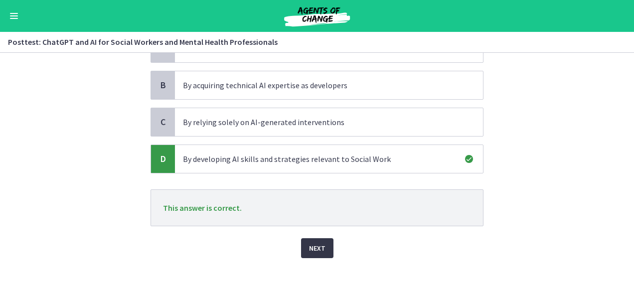
click at [310, 248] on span "Next" at bounding box center [317, 248] width 16 height 12
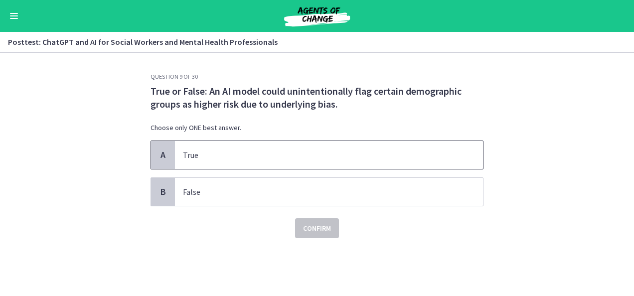
click at [209, 155] on p "True" at bounding box center [319, 155] width 272 height 12
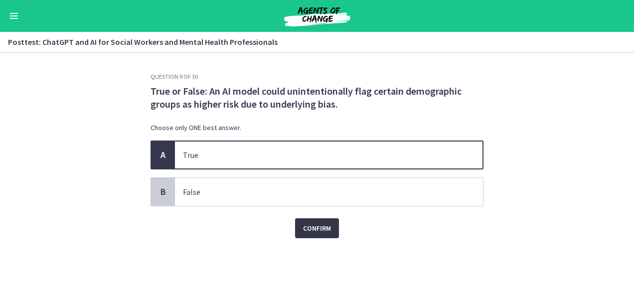
click at [315, 224] on span "Confirm" at bounding box center [317, 228] width 28 height 12
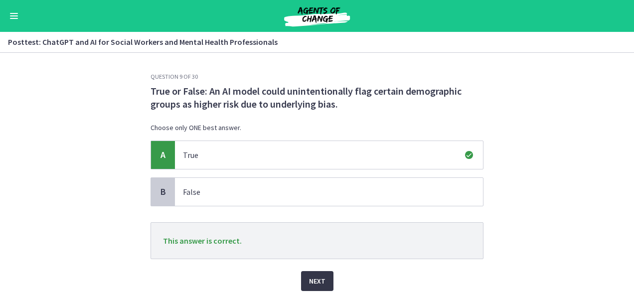
click at [317, 277] on span "Next" at bounding box center [317, 281] width 16 height 12
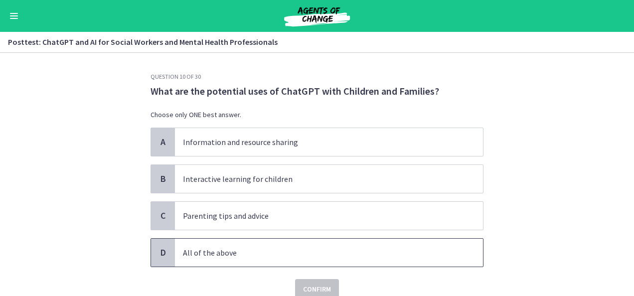
click at [209, 251] on p "All of the above" at bounding box center [319, 253] width 272 height 12
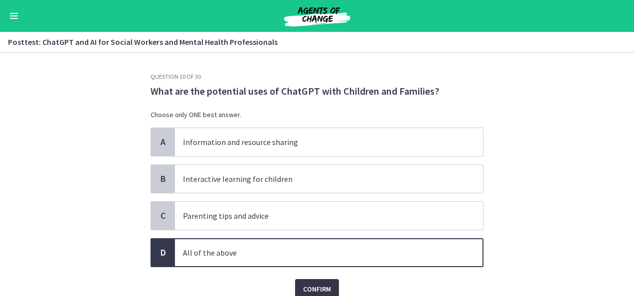
click at [320, 283] on span "Confirm" at bounding box center [317, 289] width 28 height 12
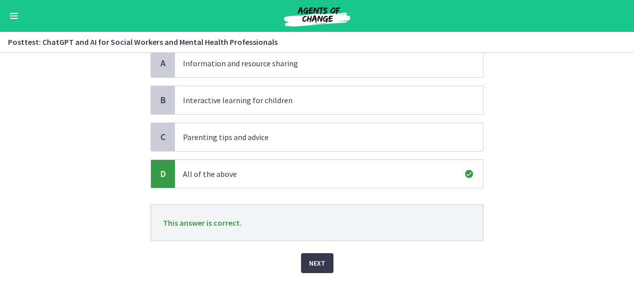
scroll to position [80, 0]
click at [321, 262] on button "Next" at bounding box center [317, 262] width 32 height 20
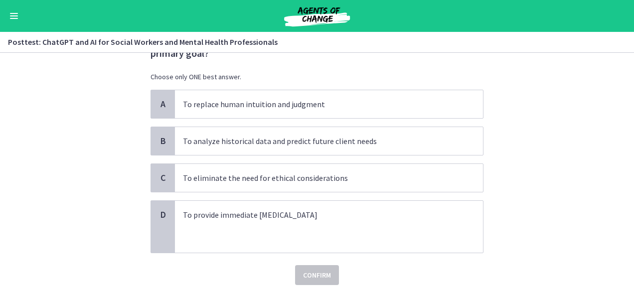
scroll to position [60, 0]
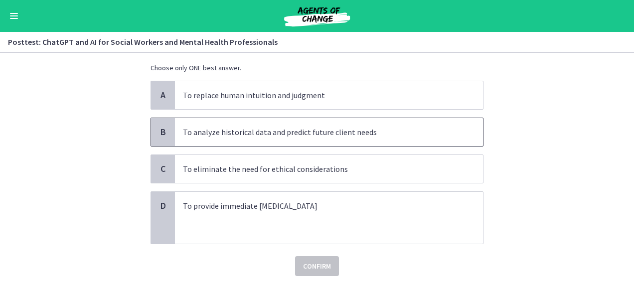
click at [338, 131] on p "To analyze historical data and predict future client needs" at bounding box center [319, 132] width 272 height 12
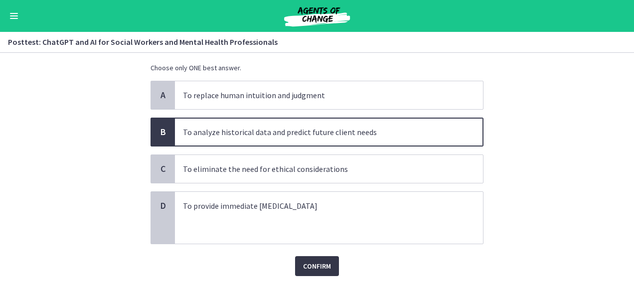
click at [306, 260] on span "Confirm" at bounding box center [317, 266] width 28 height 12
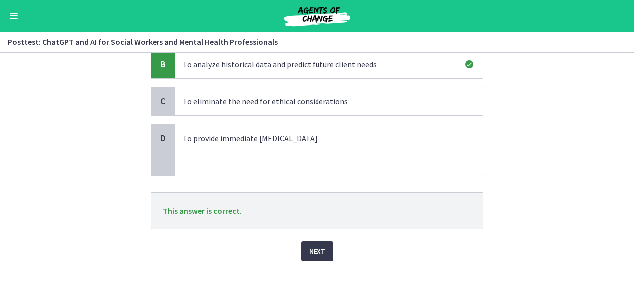
scroll to position [130, 0]
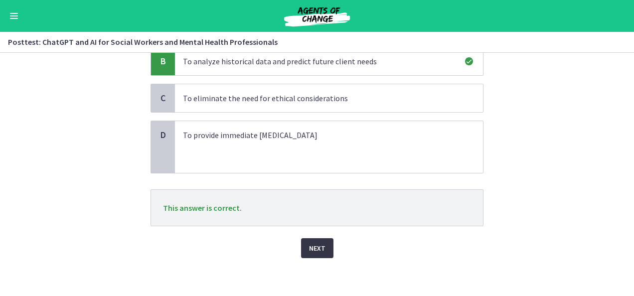
click at [317, 242] on span "Next" at bounding box center [317, 248] width 16 height 12
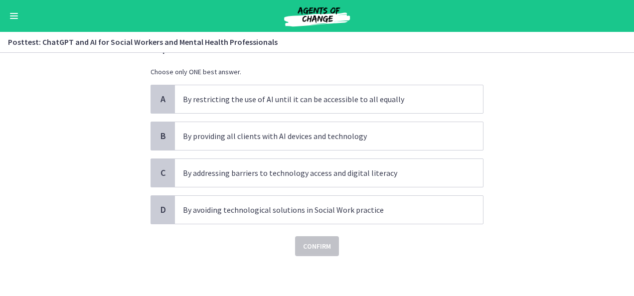
scroll to position [0, 0]
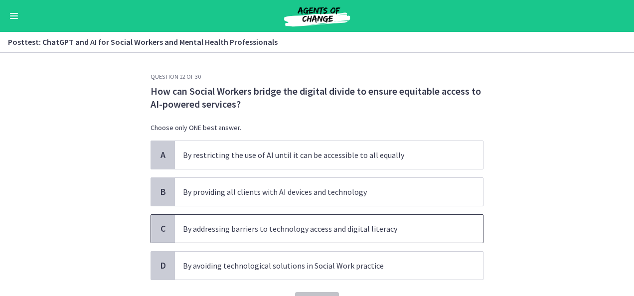
click at [411, 223] on p "By addressing barriers to technology access and digital literacy" at bounding box center [319, 229] width 272 height 12
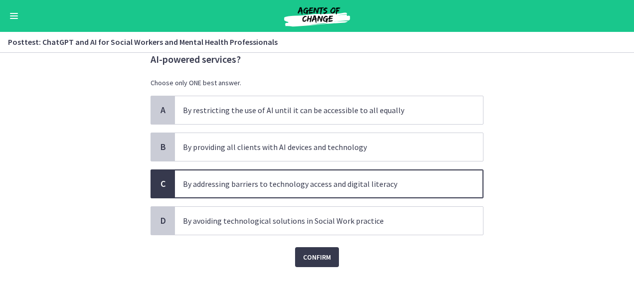
scroll to position [54, 0]
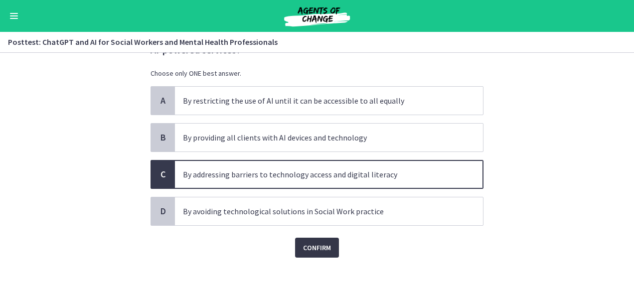
click at [317, 249] on span "Confirm" at bounding box center [317, 248] width 28 height 12
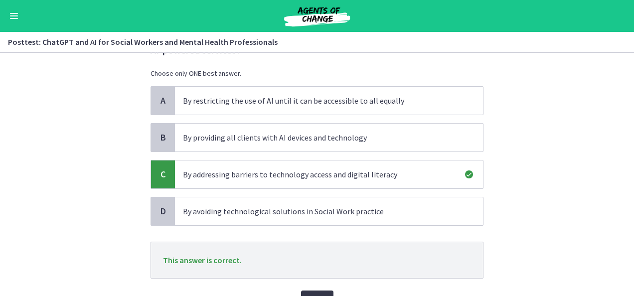
click at [322, 290] on button "Next" at bounding box center [317, 300] width 32 height 20
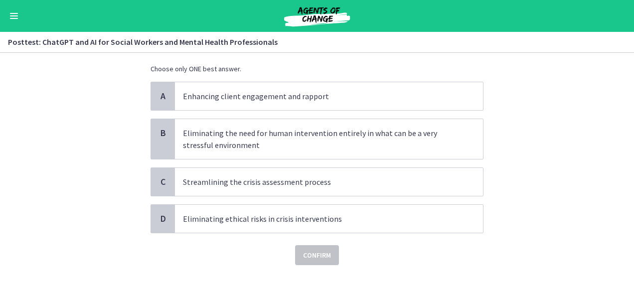
scroll to position [60, 0]
click at [326, 184] on p "Streamlining the crisis assessment process" at bounding box center [319, 181] width 272 height 12
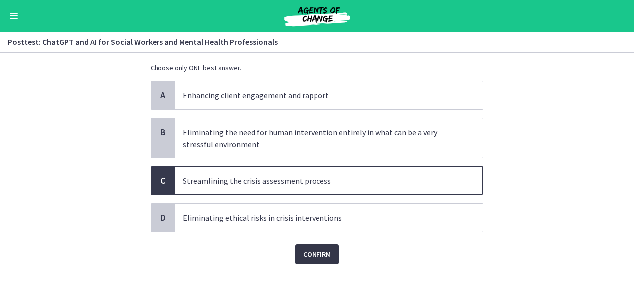
click at [313, 251] on span "Confirm" at bounding box center [317, 254] width 28 height 12
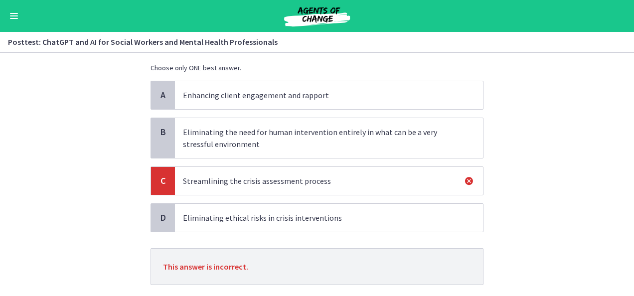
click at [214, 96] on p "Enhancing client engagement and rapport" at bounding box center [319, 95] width 272 height 12
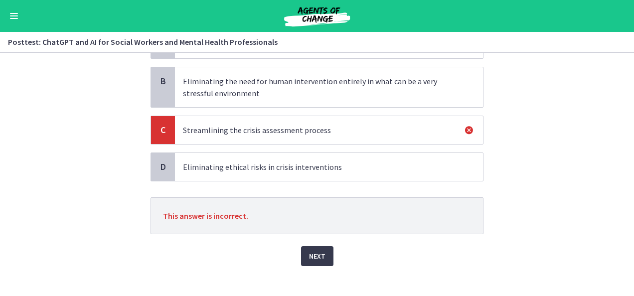
scroll to position [119, 0]
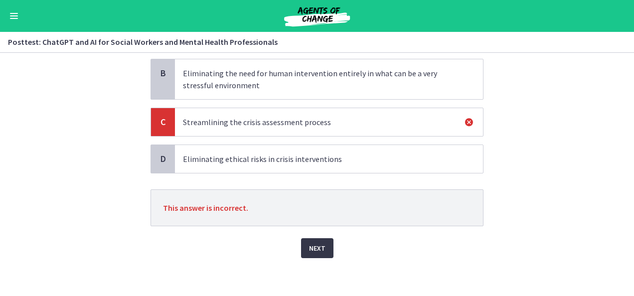
click at [316, 243] on span "Next" at bounding box center [317, 248] width 16 height 12
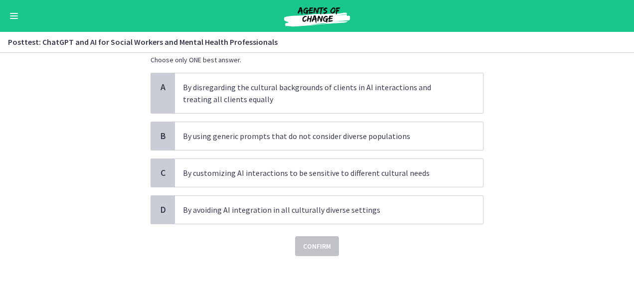
scroll to position [0, 0]
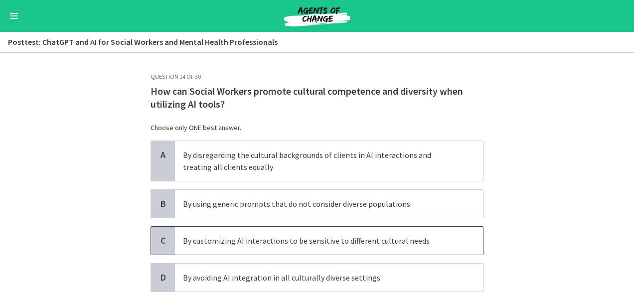
click at [399, 240] on p "By customizing AI interactions to be sensitive to different cultural needs" at bounding box center [319, 241] width 272 height 12
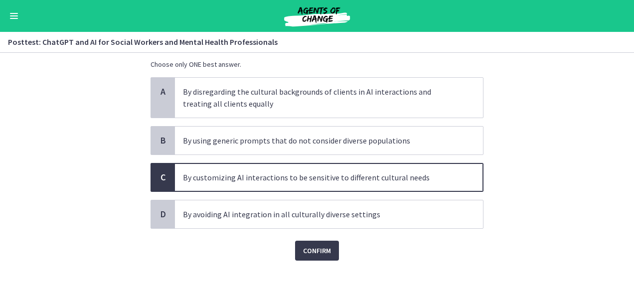
scroll to position [66, 0]
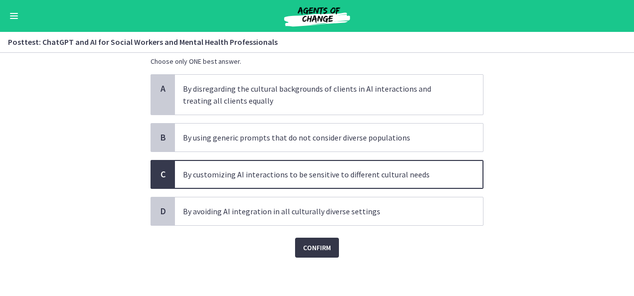
click at [330, 245] on button "Confirm" at bounding box center [317, 248] width 44 height 20
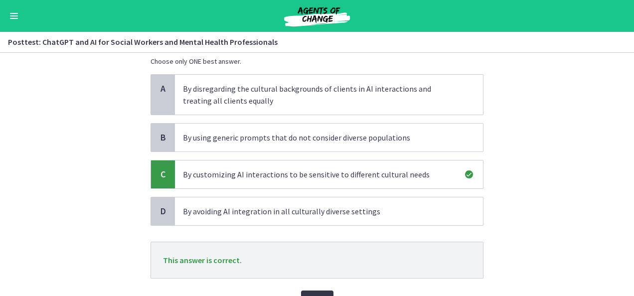
click at [323, 290] on button "Next" at bounding box center [317, 300] width 32 height 20
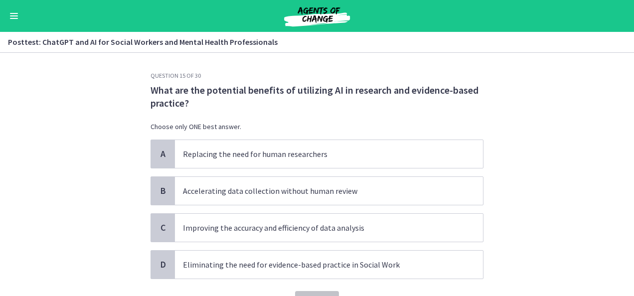
scroll to position [0, 0]
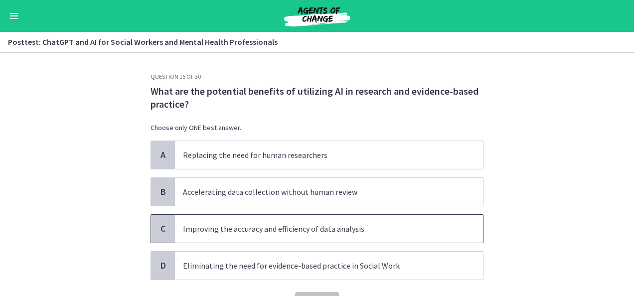
click at [326, 230] on p "Improving the accuracy and efficiency of data analysis" at bounding box center [319, 229] width 272 height 12
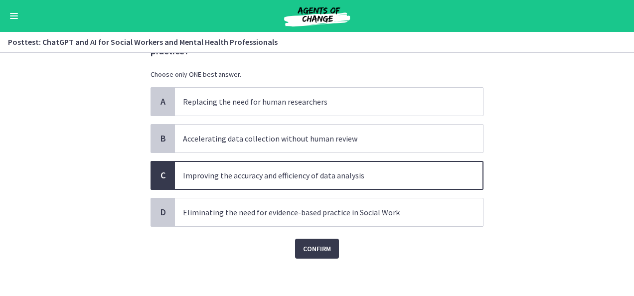
scroll to position [54, 0]
click at [321, 247] on span "Confirm" at bounding box center [317, 248] width 28 height 12
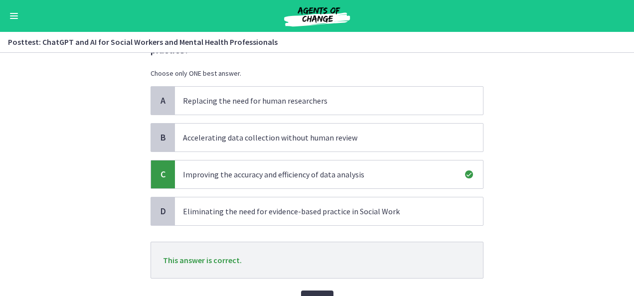
click at [317, 294] on span "Next" at bounding box center [317, 300] width 16 height 12
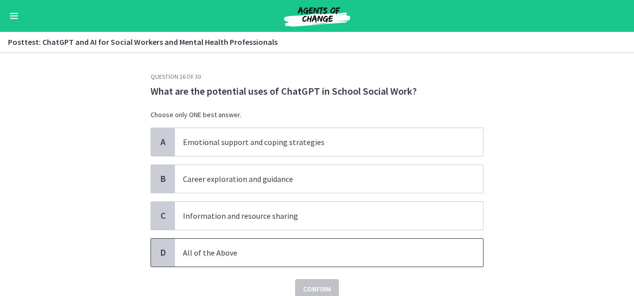
click at [175, 252] on span "All of the Above" at bounding box center [329, 253] width 308 height 28
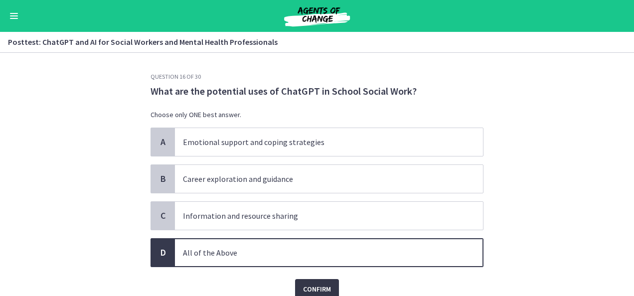
click at [308, 284] on span "Confirm" at bounding box center [317, 289] width 28 height 12
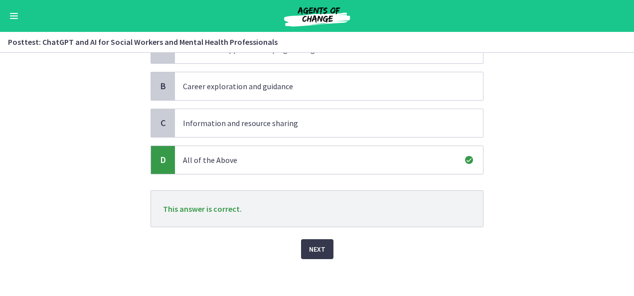
scroll to position [94, 0]
click at [318, 246] on span "Next" at bounding box center [317, 248] width 16 height 12
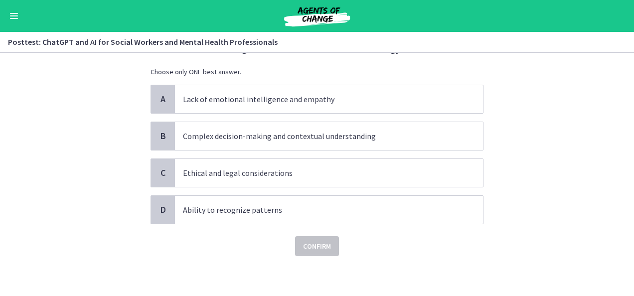
scroll to position [0, 0]
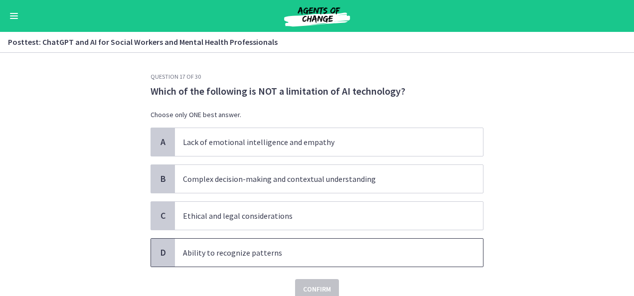
click at [223, 253] on p "Ability to recognize patterns" at bounding box center [319, 253] width 272 height 12
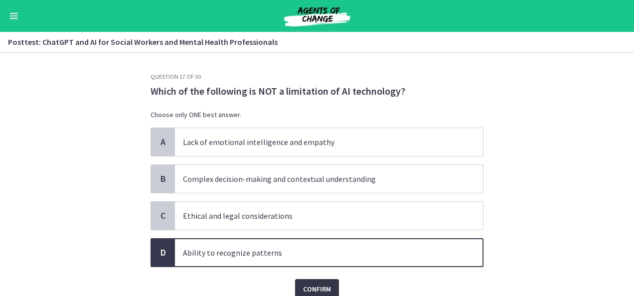
click at [308, 284] on span "Confirm" at bounding box center [317, 289] width 28 height 12
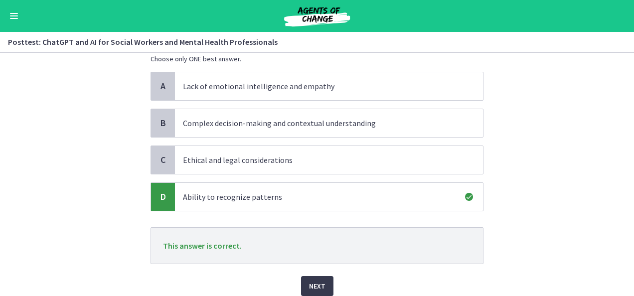
scroll to position [80, 0]
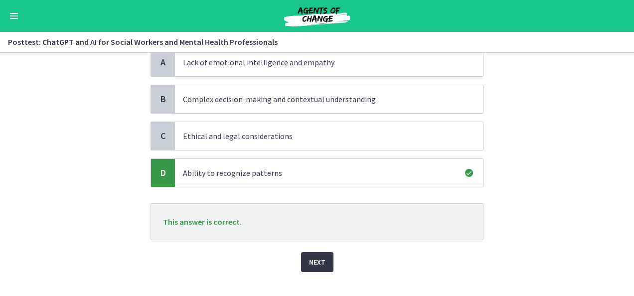
click at [313, 260] on span "Next" at bounding box center [317, 262] width 16 height 12
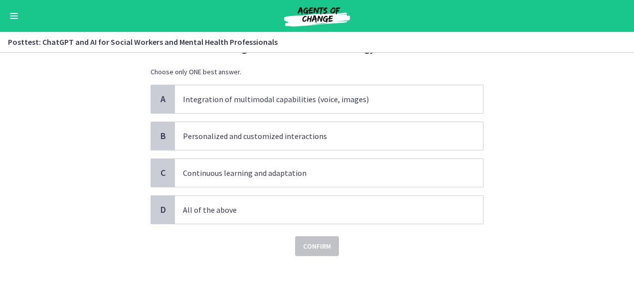
scroll to position [0, 0]
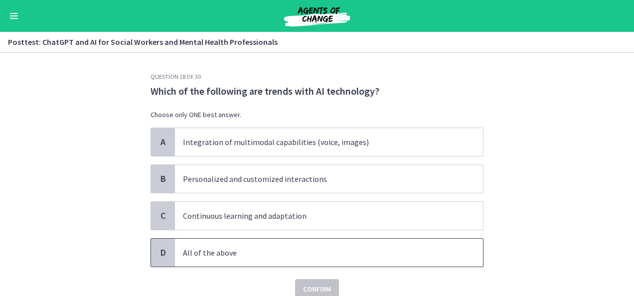
click at [221, 250] on p "All of the above" at bounding box center [319, 253] width 272 height 12
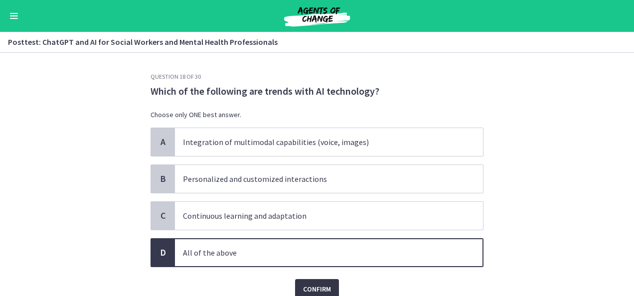
click at [314, 286] on span "Confirm" at bounding box center [317, 289] width 28 height 12
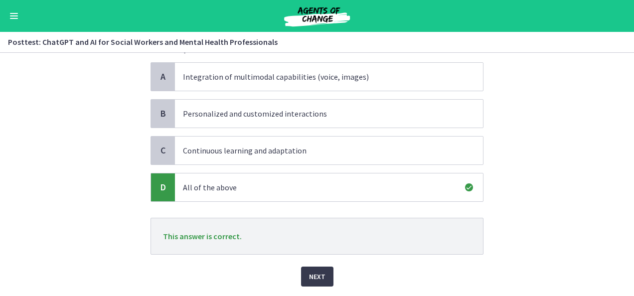
scroll to position [66, 0]
click at [312, 274] on span "Next" at bounding box center [317, 275] width 16 height 12
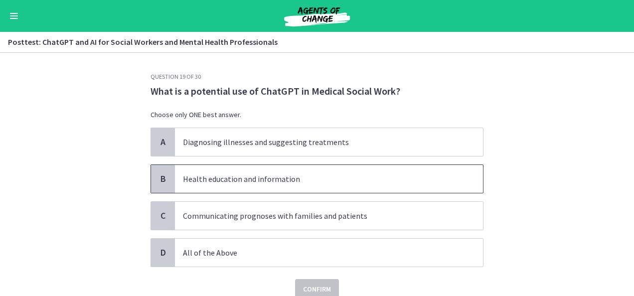
click at [305, 177] on p "Health education and information" at bounding box center [319, 179] width 272 height 12
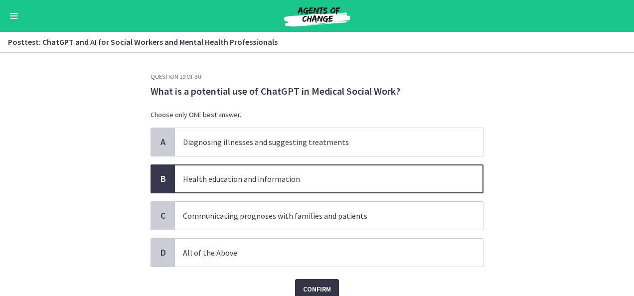
click at [303, 285] on span "Confirm" at bounding box center [317, 289] width 28 height 12
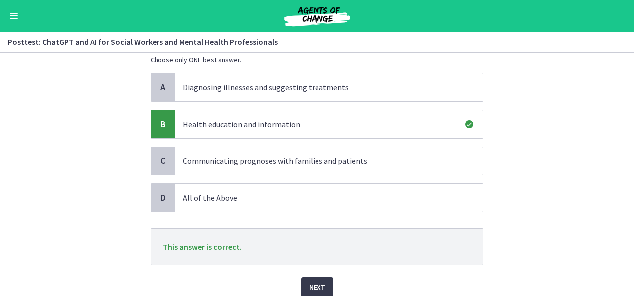
scroll to position [80, 0]
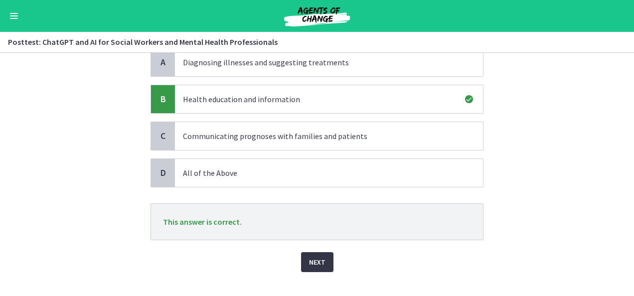
click at [316, 260] on span "Next" at bounding box center [317, 262] width 16 height 12
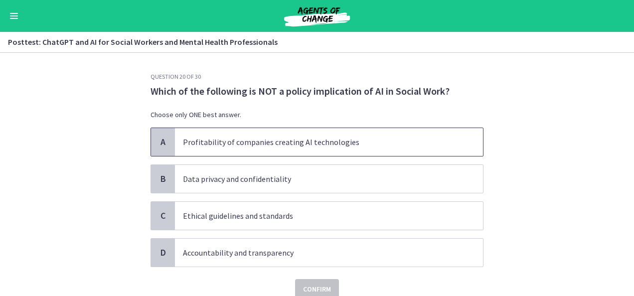
click at [315, 144] on p "Profitability of companies creating AI technologies" at bounding box center [319, 142] width 272 height 12
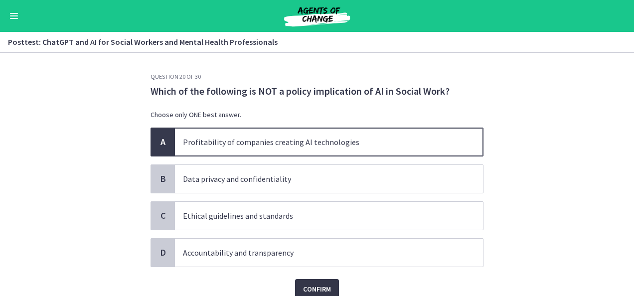
click at [309, 289] on span "Confirm" at bounding box center [317, 289] width 28 height 12
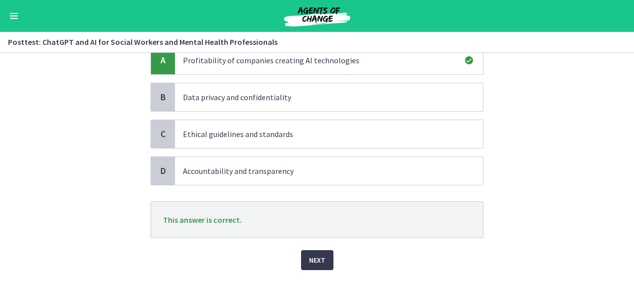
scroll to position [94, 0]
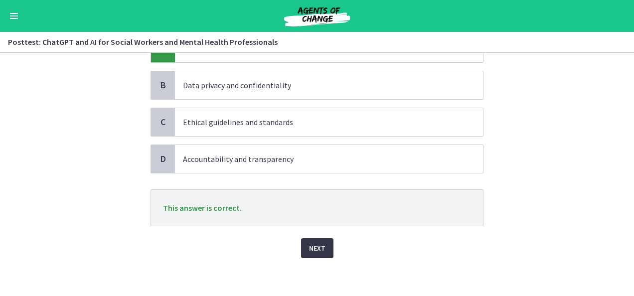
click at [314, 248] on span "Next" at bounding box center [317, 248] width 16 height 12
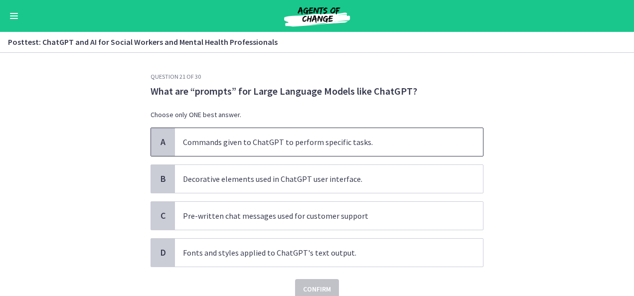
click at [156, 148] on div "A" at bounding box center [163, 142] width 24 height 28
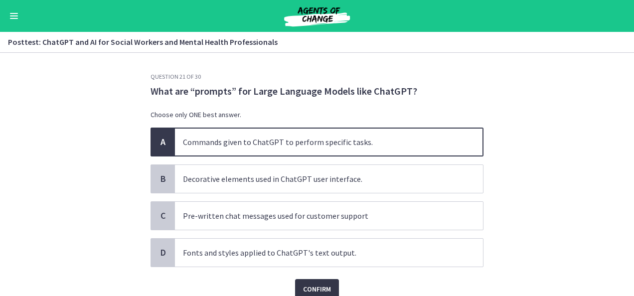
click at [319, 285] on span "Confirm" at bounding box center [317, 289] width 28 height 12
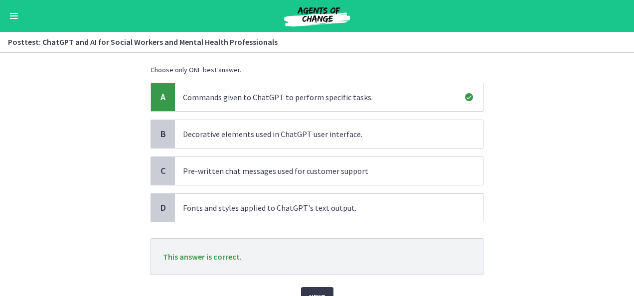
scroll to position [60, 0]
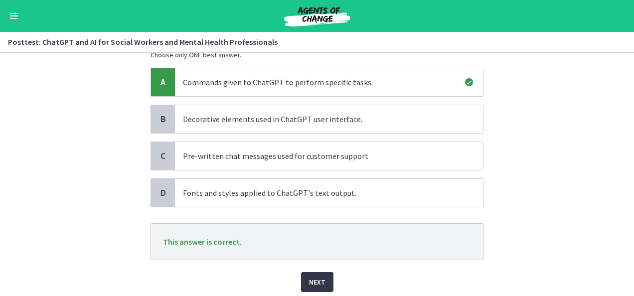
click at [314, 283] on span "Next" at bounding box center [317, 282] width 16 height 12
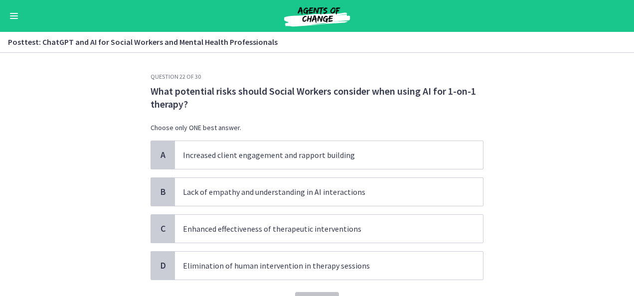
scroll to position [20, 0]
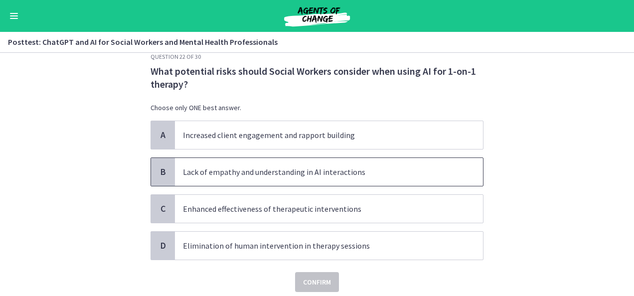
click at [356, 173] on p "Lack of empathy and understanding in AI interactions" at bounding box center [319, 172] width 272 height 12
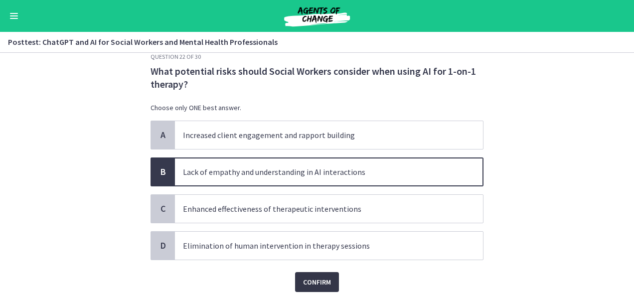
click at [319, 276] on span "Confirm" at bounding box center [317, 282] width 28 height 12
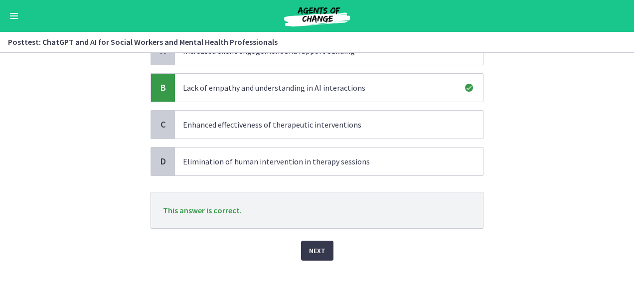
scroll to position [107, 0]
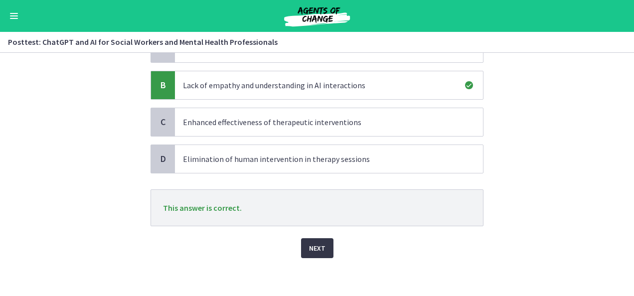
click at [316, 243] on span "Next" at bounding box center [317, 248] width 16 height 12
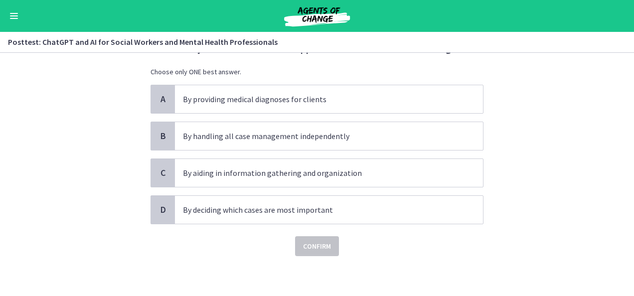
scroll to position [0, 0]
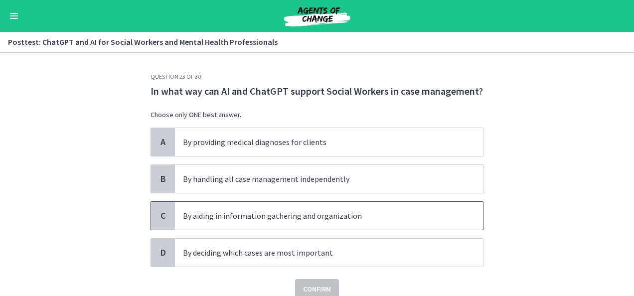
click at [352, 213] on p "By aiding in information gathering and organization" at bounding box center [319, 216] width 272 height 12
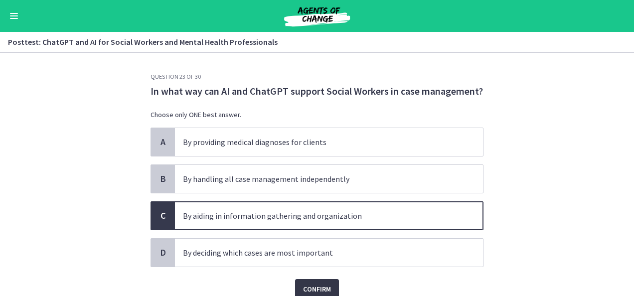
click at [323, 289] on span "Confirm" at bounding box center [317, 289] width 28 height 12
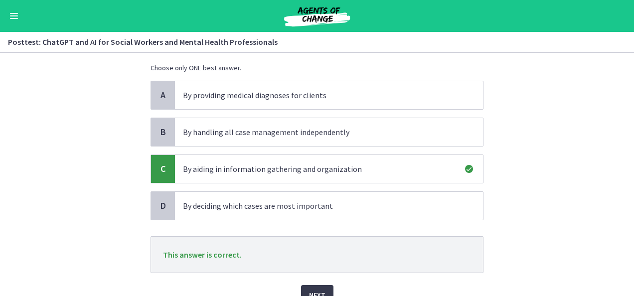
scroll to position [60, 0]
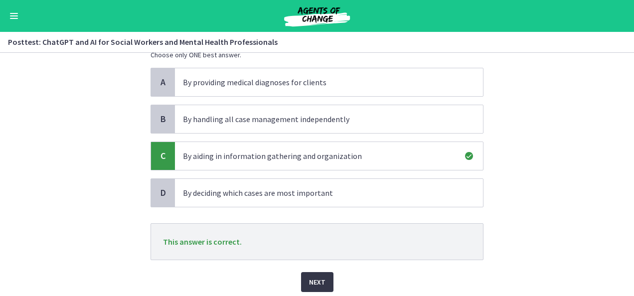
click at [319, 276] on span "Next" at bounding box center [317, 282] width 16 height 12
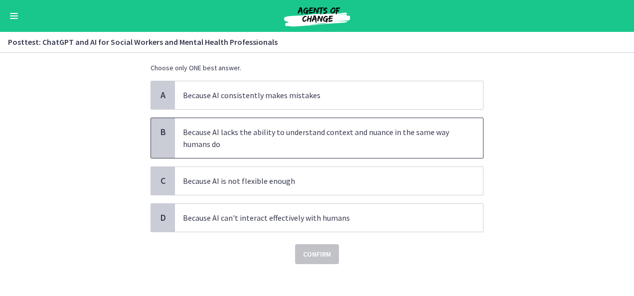
click at [377, 128] on p "Because AI lacks the ability to understand context and nuance in the same way h…" at bounding box center [319, 138] width 272 height 24
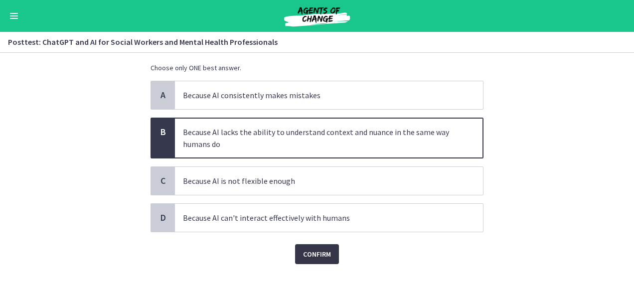
click at [318, 245] on button "Confirm" at bounding box center [317, 254] width 44 height 20
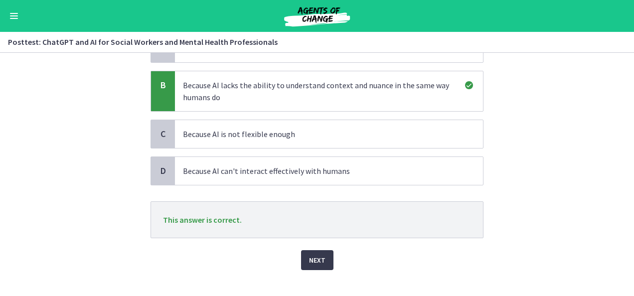
scroll to position [119, 0]
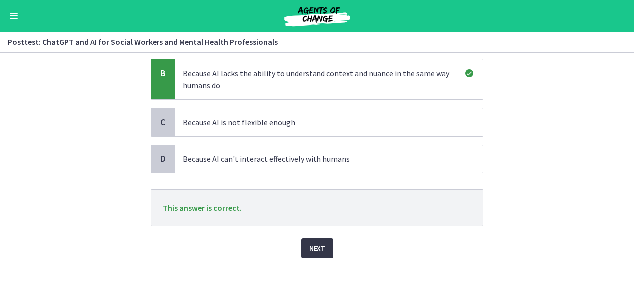
click at [314, 246] on span "Next" at bounding box center [317, 248] width 16 height 12
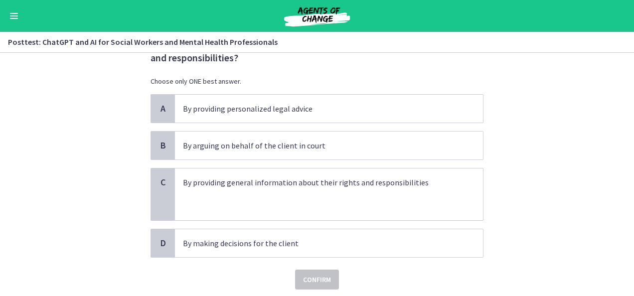
scroll to position [60, 0]
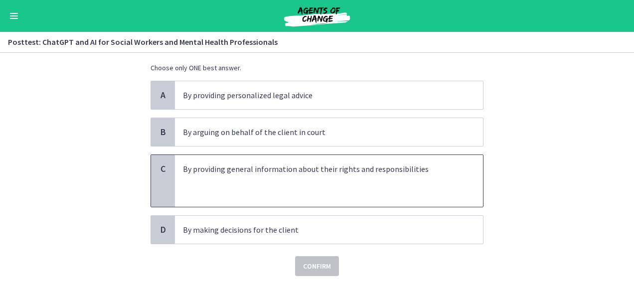
click at [375, 175] on p at bounding box center [319, 181] width 272 height 12
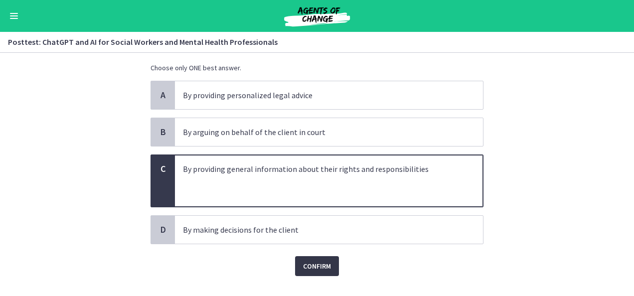
click at [306, 264] on span "Confirm" at bounding box center [317, 266] width 28 height 12
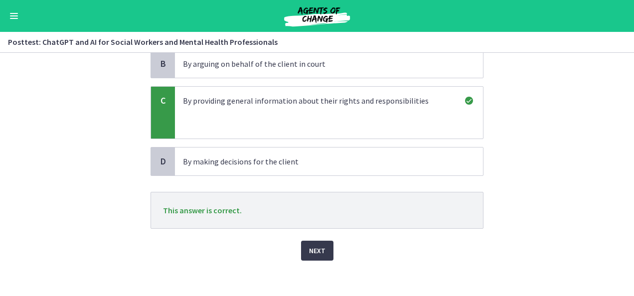
scroll to position [130, 0]
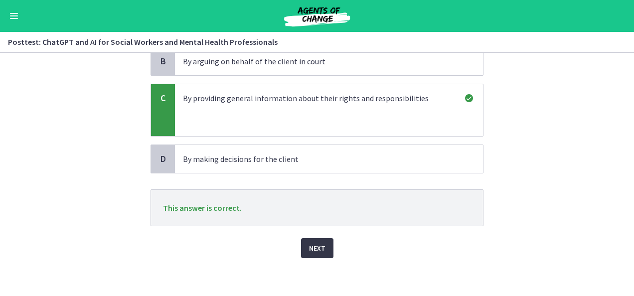
click at [311, 245] on span "Next" at bounding box center [317, 248] width 16 height 12
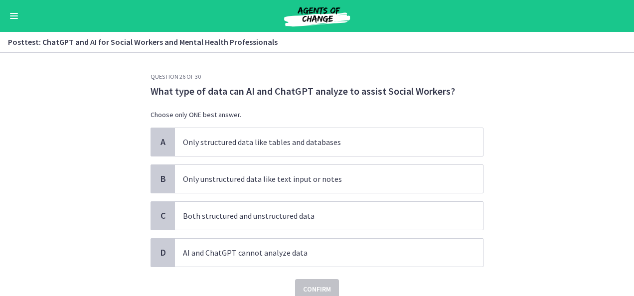
scroll to position [20, 0]
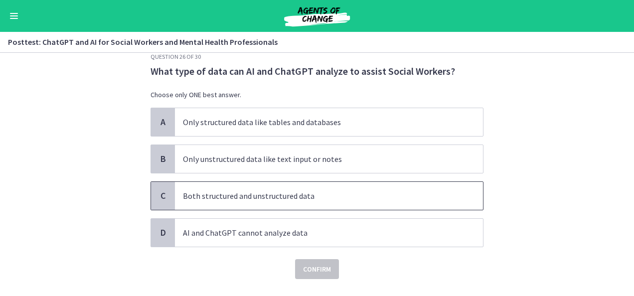
click at [167, 195] on div "C" at bounding box center [163, 196] width 24 height 28
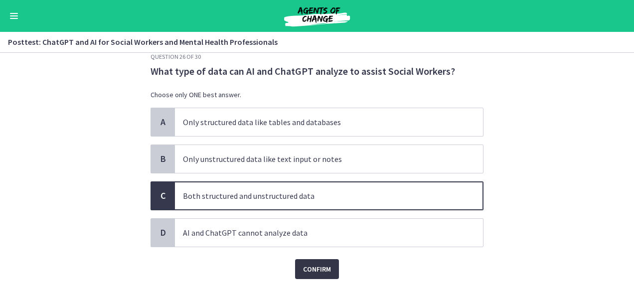
click at [310, 268] on span "Confirm" at bounding box center [317, 269] width 28 height 12
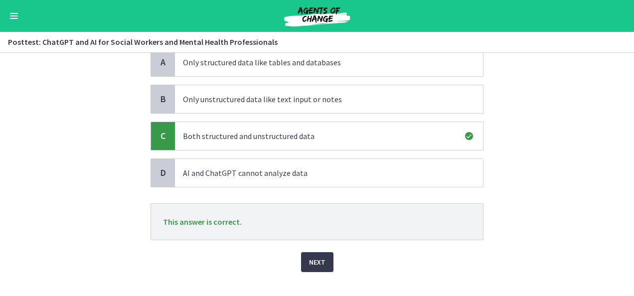
scroll to position [94, 0]
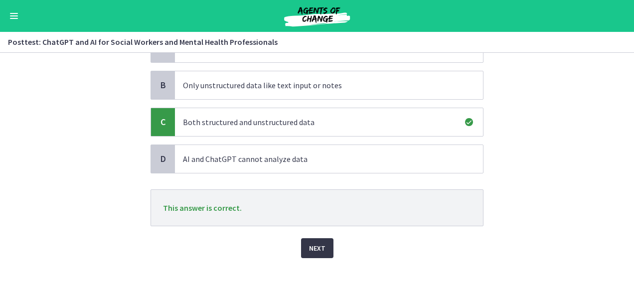
click at [319, 242] on span "Next" at bounding box center [317, 248] width 16 height 12
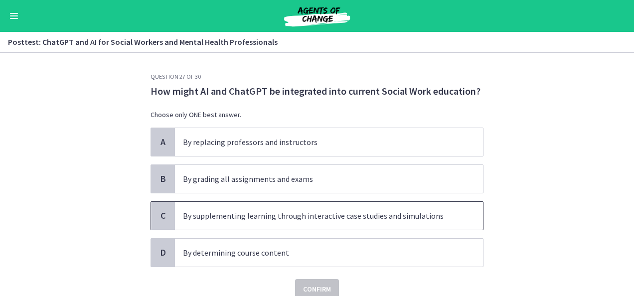
click at [385, 210] on p "By supplementing learning through interactive case studies and simulations" at bounding box center [319, 216] width 272 height 12
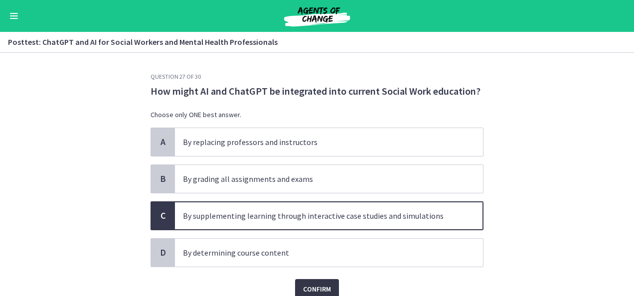
click at [307, 288] on span "Confirm" at bounding box center [317, 289] width 28 height 12
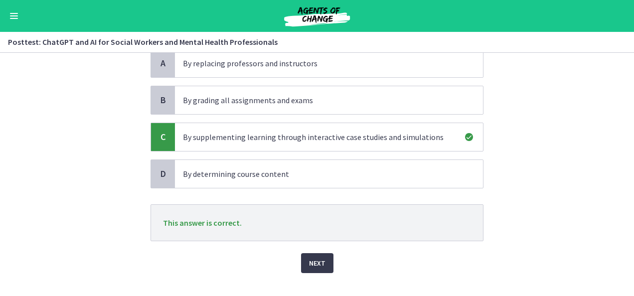
scroll to position [80, 0]
click at [317, 258] on span "Next" at bounding box center [317, 262] width 16 height 12
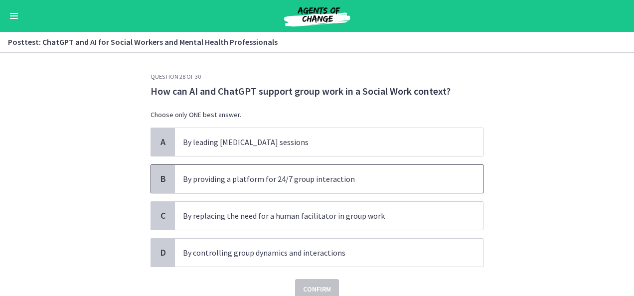
click at [361, 184] on span "By providing a platform for 24/7 group interaction" at bounding box center [329, 179] width 308 height 28
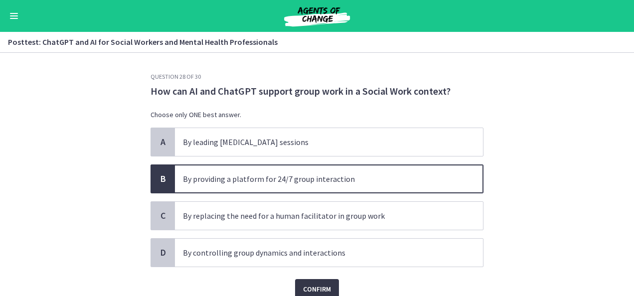
click at [327, 284] on span "Confirm" at bounding box center [317, 289] width 28 height 12
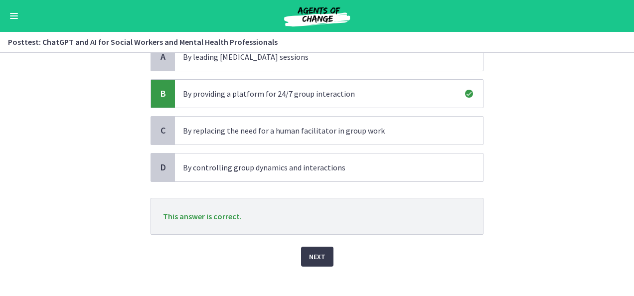
scroll to position [94, 0]
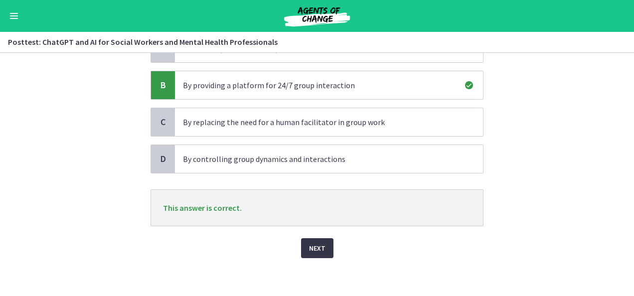
click at [309, 242] on span "Next" at bounding box center [317, 248] width 16 height 12
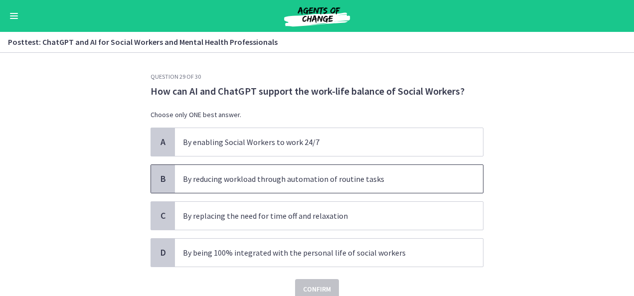
click at [320, 181] on p "By reducing workload through automation of routine tasks" at bounding box center [319, 179] width 272 height 12
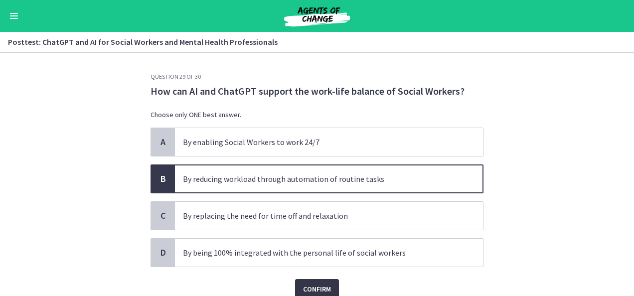
click at [312, 288] on span "Confirm" at bounding box center [317, 289] width 28 height 12
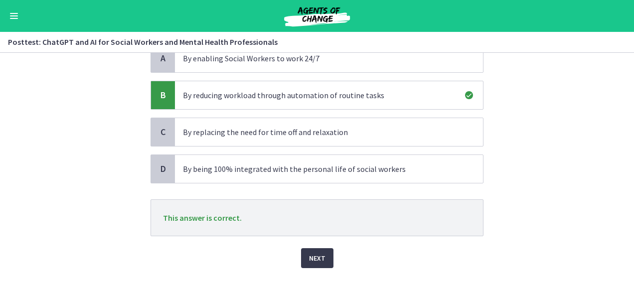
scroll to position [94, 0]
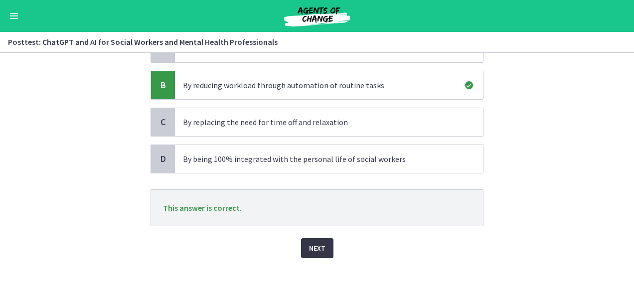
click at [317, 252] on span "Next" at bounding box center [317, 248] width 16 height 12
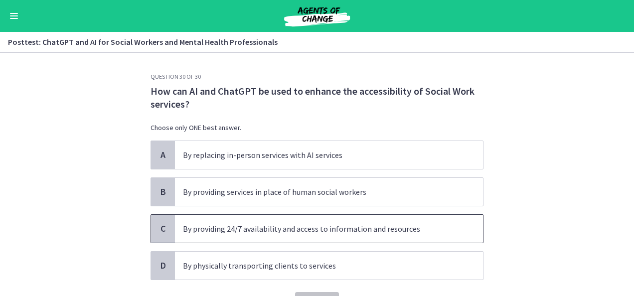
click at [353, 224] on p "By providing 24/7 availability and access to information and resources" at bounding box center [319, 229] width 272 height 12
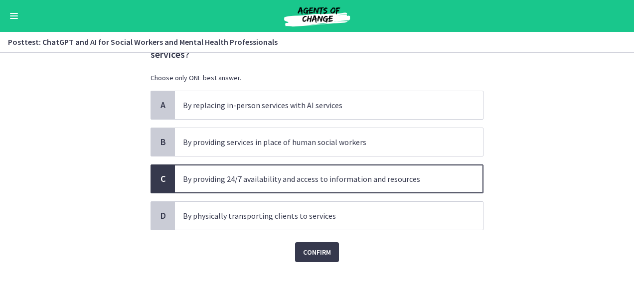
scroll to position [54, 0]
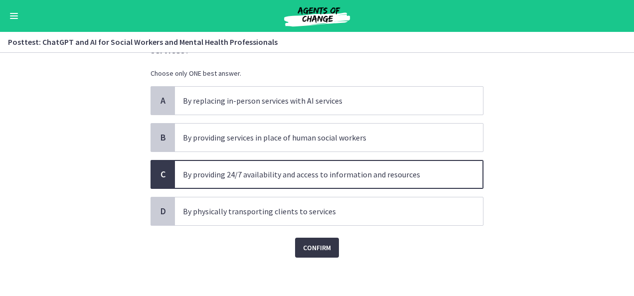
click at [309, 249] on span "Confirm" at bounding box center [317, 248] width 28 height 12
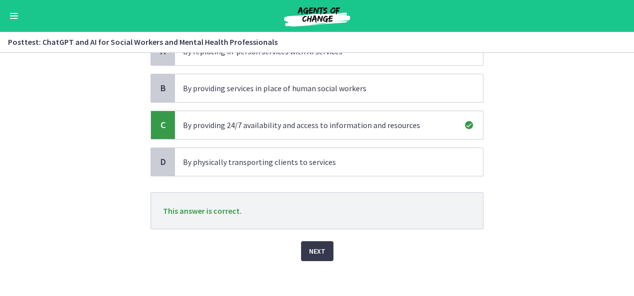
scroll to position [107, 0]
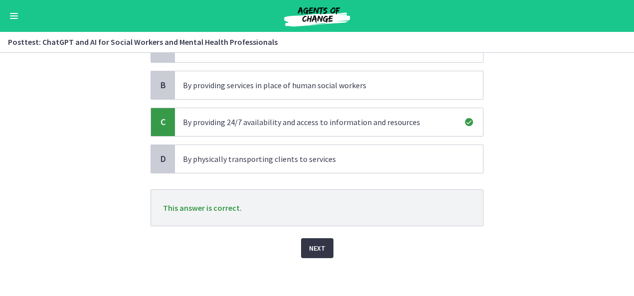
click at [322, 250] on button "Next" at bounding box center [317, 248] width 32 height 20
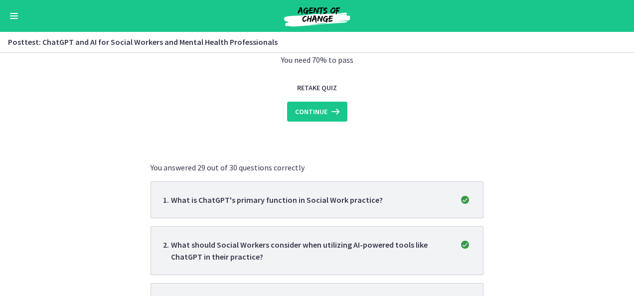
scroll to position [0, 0]
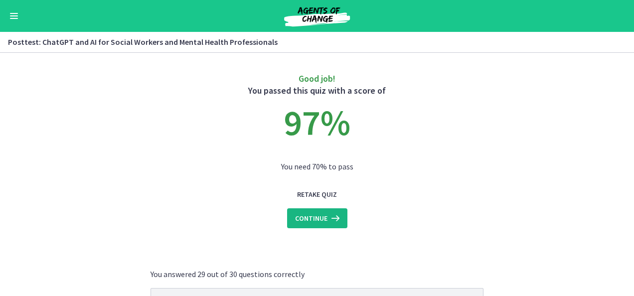
click at [321, 220] on span "Continue" at bounding box center [311, 218] width 32 height 12
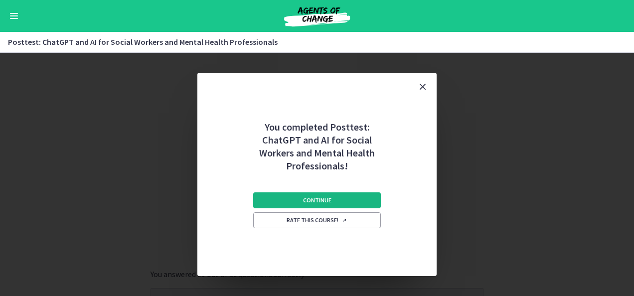
click at [341, 199] on button "Continue" at bounding box center [317, 200] width 128 height 16
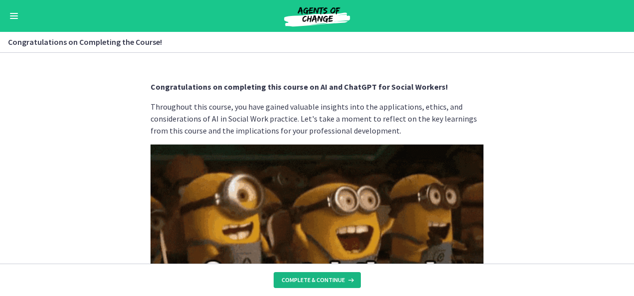
click at [330, 283] on span "Complete & continue" at bounding box center [312, 280] width 63 height 8
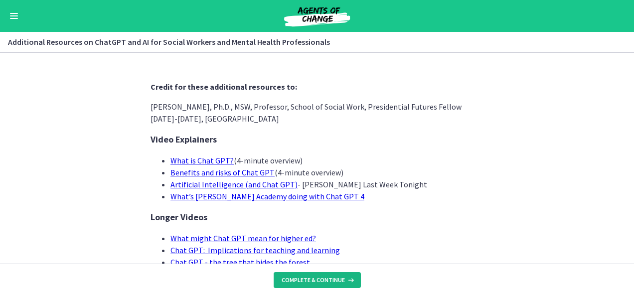
click at [330, 283] on span "Complete & continue" at bounding box center [312, 280] width 63 height 8
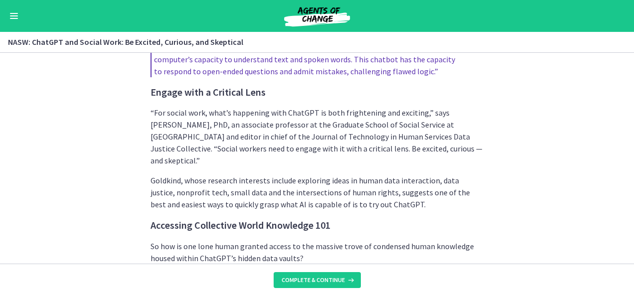
scroll to position [704, 0]
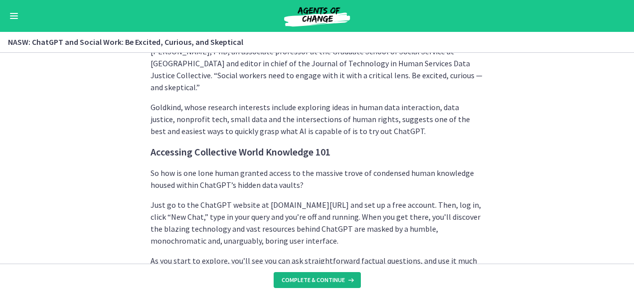
click at [310, 284] on button "Complete & continue" at bounding box center [316, 280] width 87 height 16
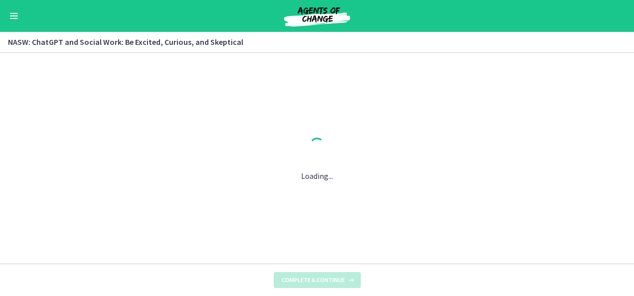
scroll to position [0, 0]
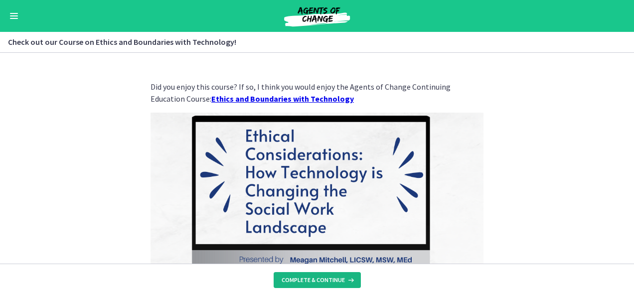
click at [310, 284] on button "Complete & continue" at bounding box center [316, 280] width 87 height 16
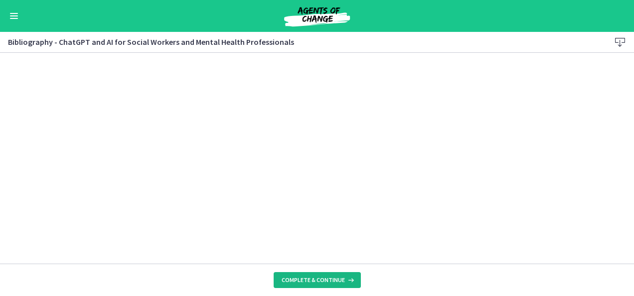
click at [314, 279] on span "Complete & continue" at bounding box center [312, 280] width 63 height 8
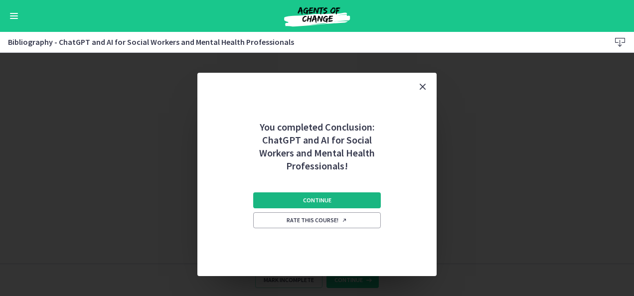
click at [367, 196] on button "Continue" at bounding box center [317, 200] width 128 height 16
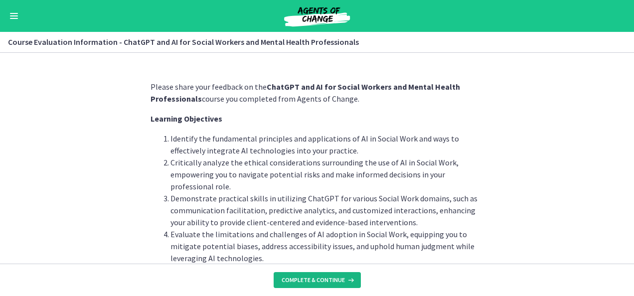
click at [322, 284] on button "Complete & continue" at bounding box center [316, 280] width 87 height 16
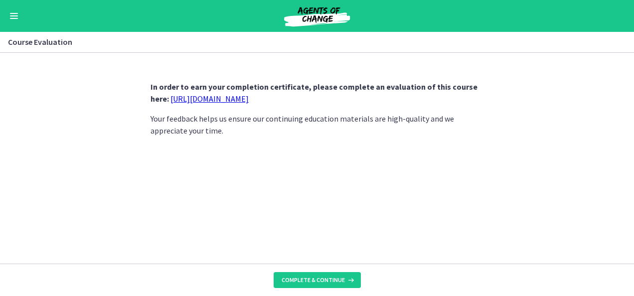
click at [249, 98] on link "[URL][DOMAIN_NAME]" at bounding box center [209, 99] width 78 height 10
